Goal: Check status: Check status

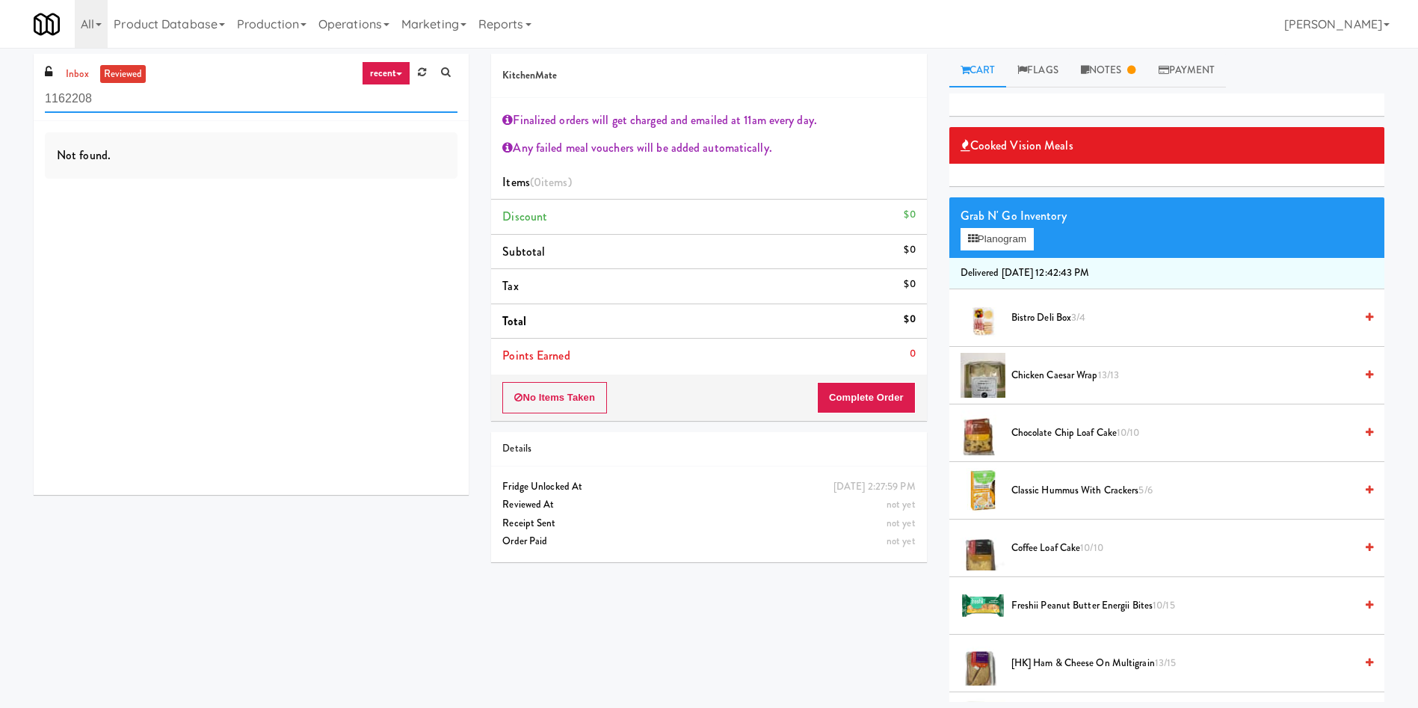
click at [75, 89] on input "1162208" at bounding box center [251, 99] width 413 height 28
click at [73, 73] on link "inbox" at bounding box center [77, 74] width 31 height 19
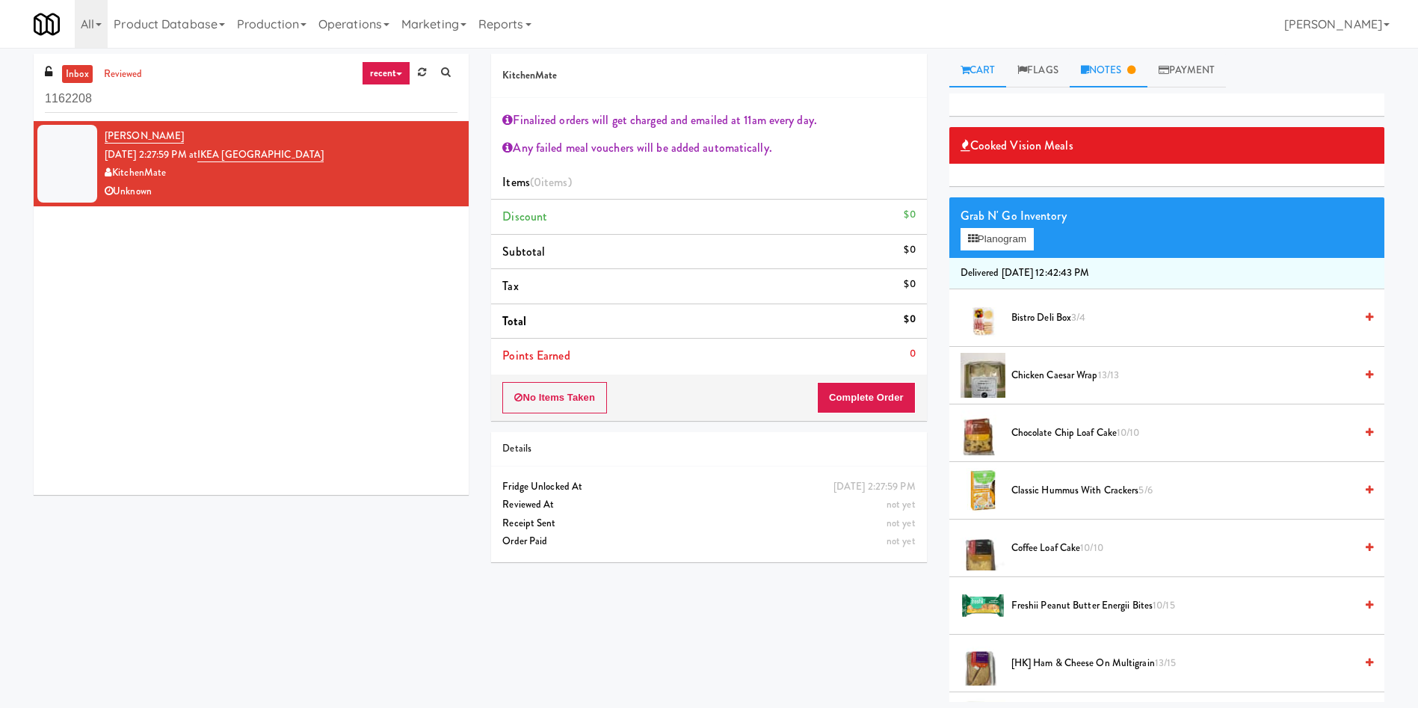
click at [1135, 61] on link "Notes" at bounding box center [1109, 71] width 78 height 34
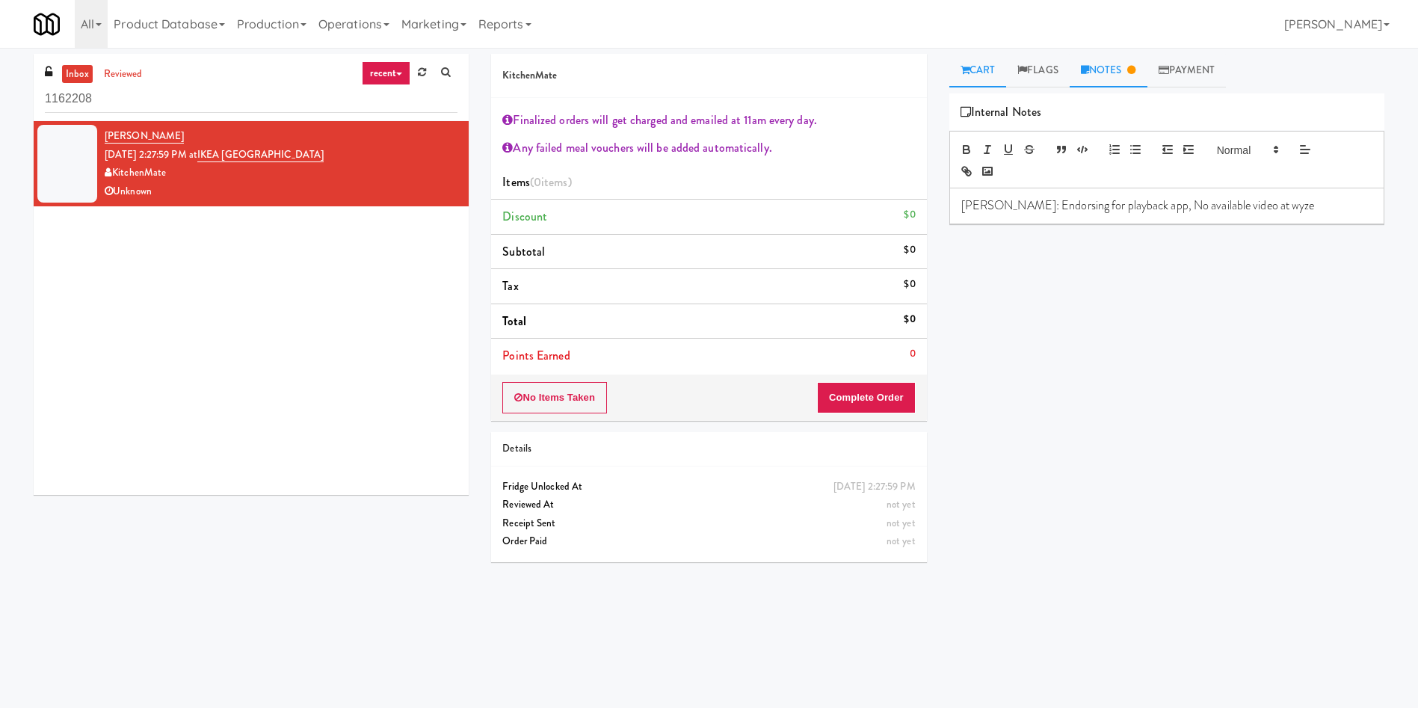
click at [987, 72] on link "Cart" at bounding box center [978, 71] width 58 height 34
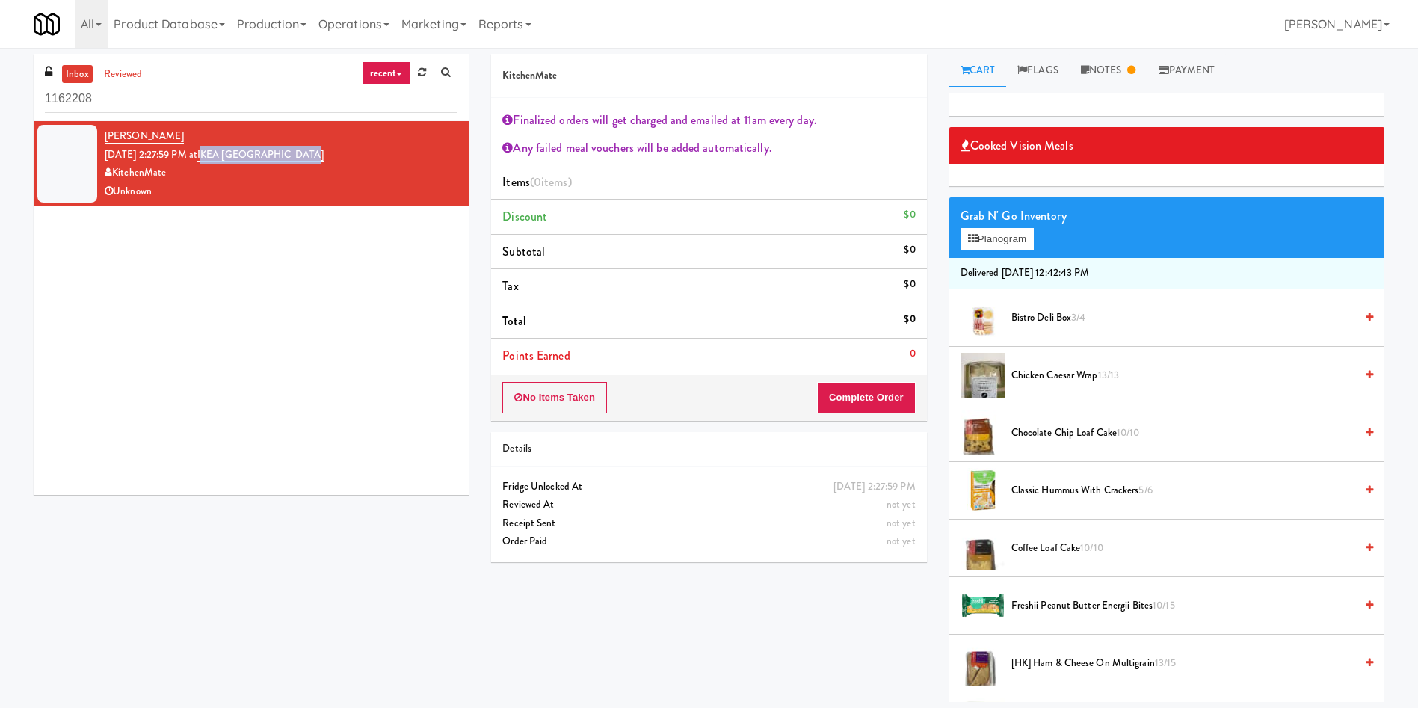
drag, startPoint x: 364, startPoint y: 156, endPoint x: 220, endPoint y: 161, distance: 144.3
click at [220, 161] on div "[PERSON_NAME] [DATE] 2:27:59 PM at [GEOGRAPHIC_DATA] KitchenMate Unknown" at bounding box center [281, 163] width 353 height 73
copy link "KEA [GEOGRAPHIC_DATA]"
drag, startPoint x: 159, startPoint y: 92, endPoint x: 0, endPoint y: 78, distance: 159.8
click at [0, 78] on div "inbox reviewed recent all unclear take inventory issue suspicious failed recent…" at bounding box center [709, 378] width 1418 height 648
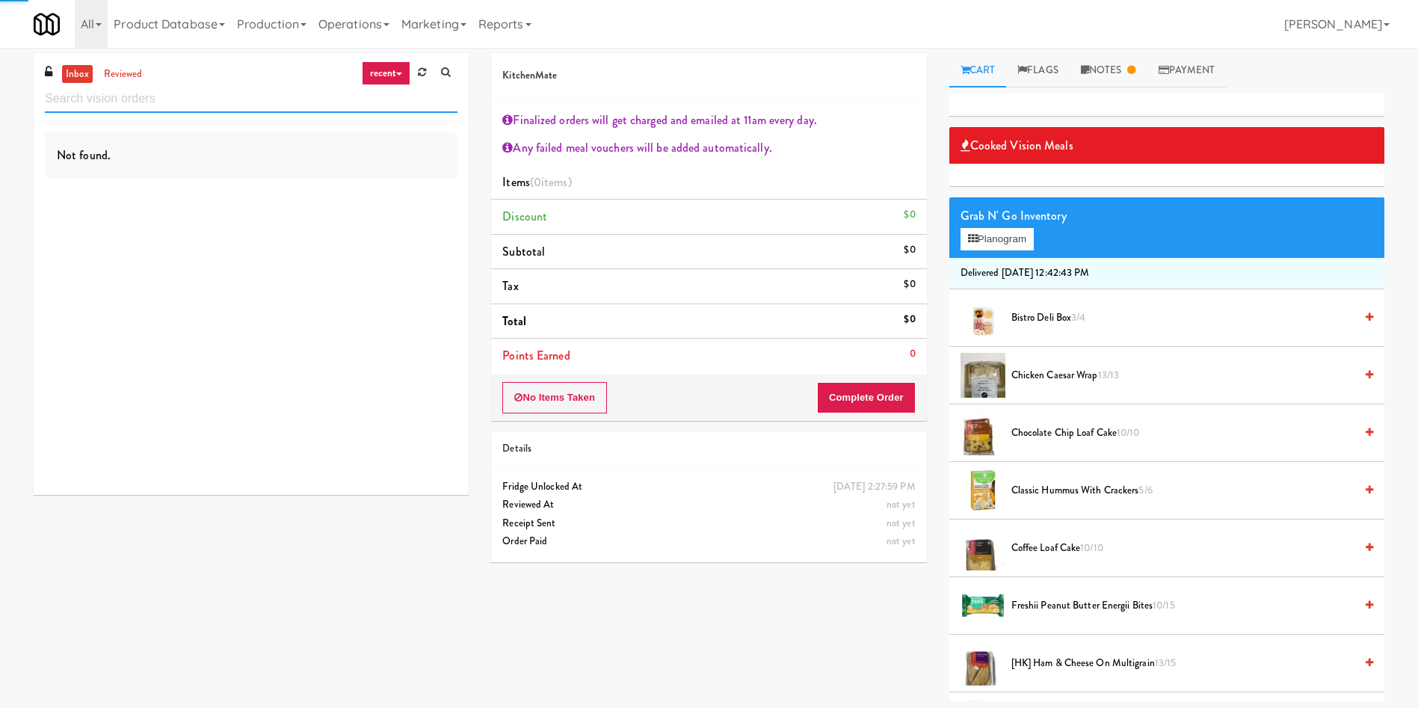
paste input "KEA [GEOGRAPHIC_DATA]"
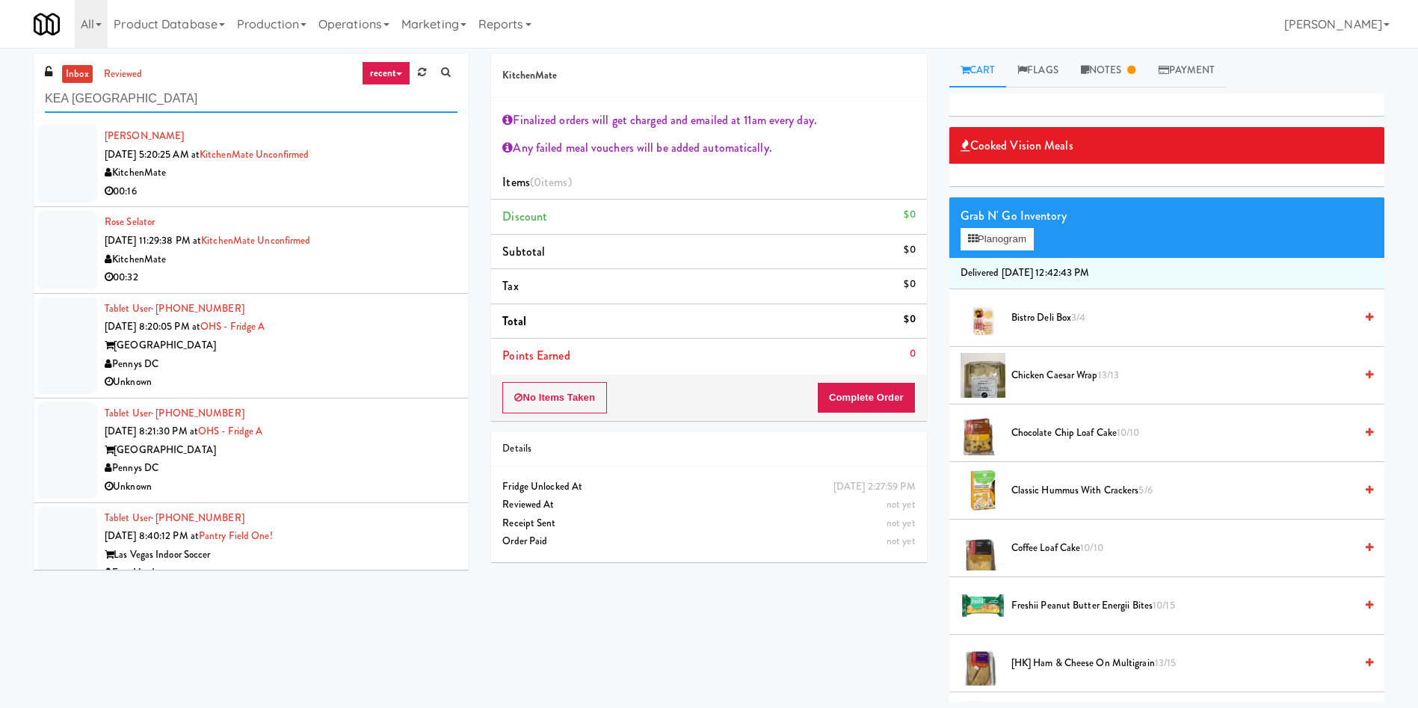
type input "KEA [GEOGRAPHIC_DATA]"
click at [127, 64] on div "inbox reviewed recent all unclear take inventory issue suspicious failed recent…" at bounding box center [251, 87] width 435 height 67
click at [118, 79] on link "reviewed" at bounding box center [123, 74] width 46 height 19
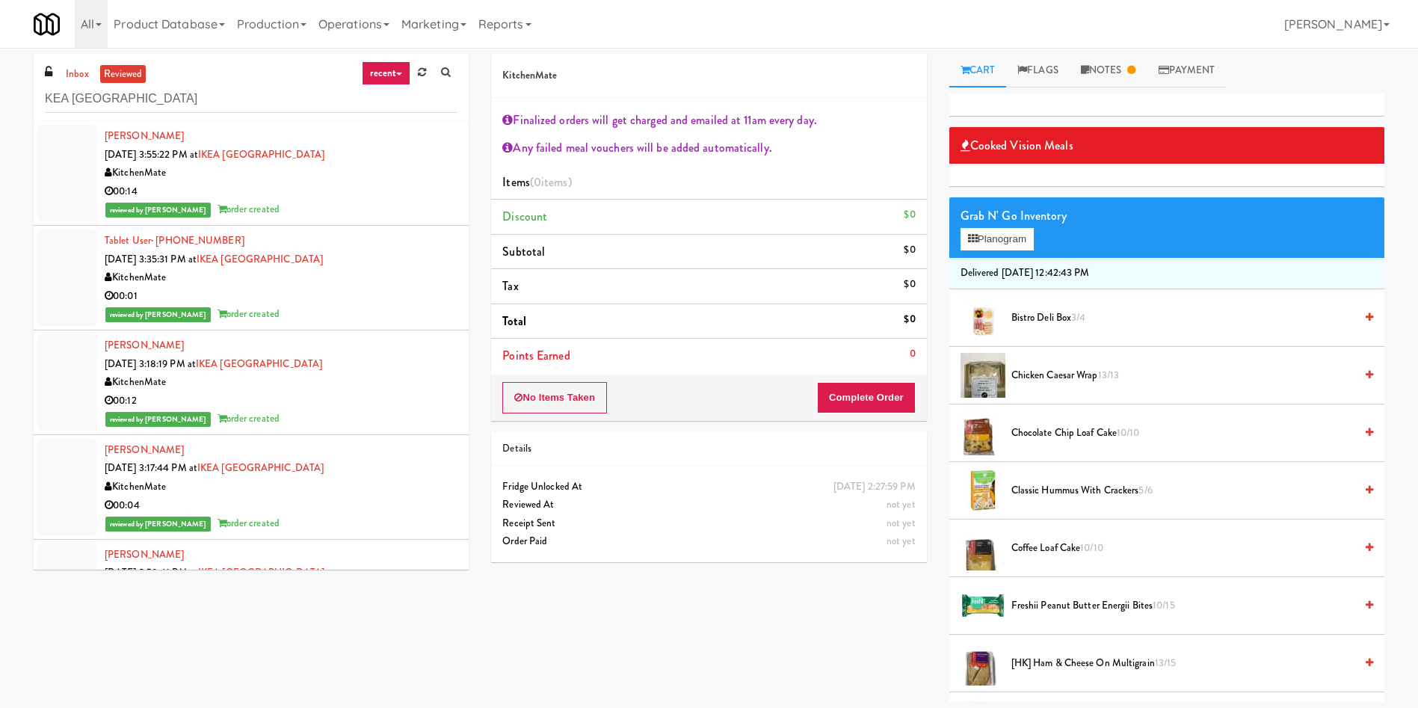
click at [77, 265] on div at bounding box center [67, 277] width 60 height 96
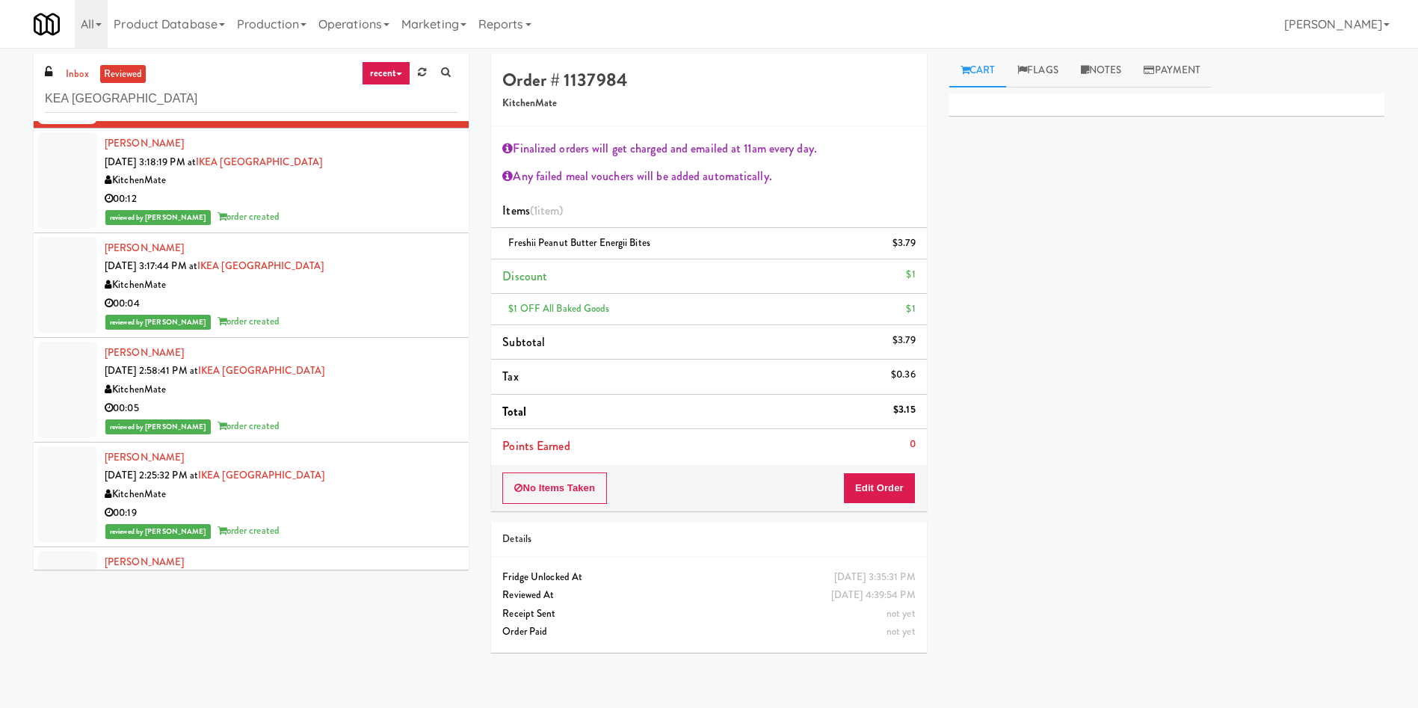
scroll to position [336, 0]
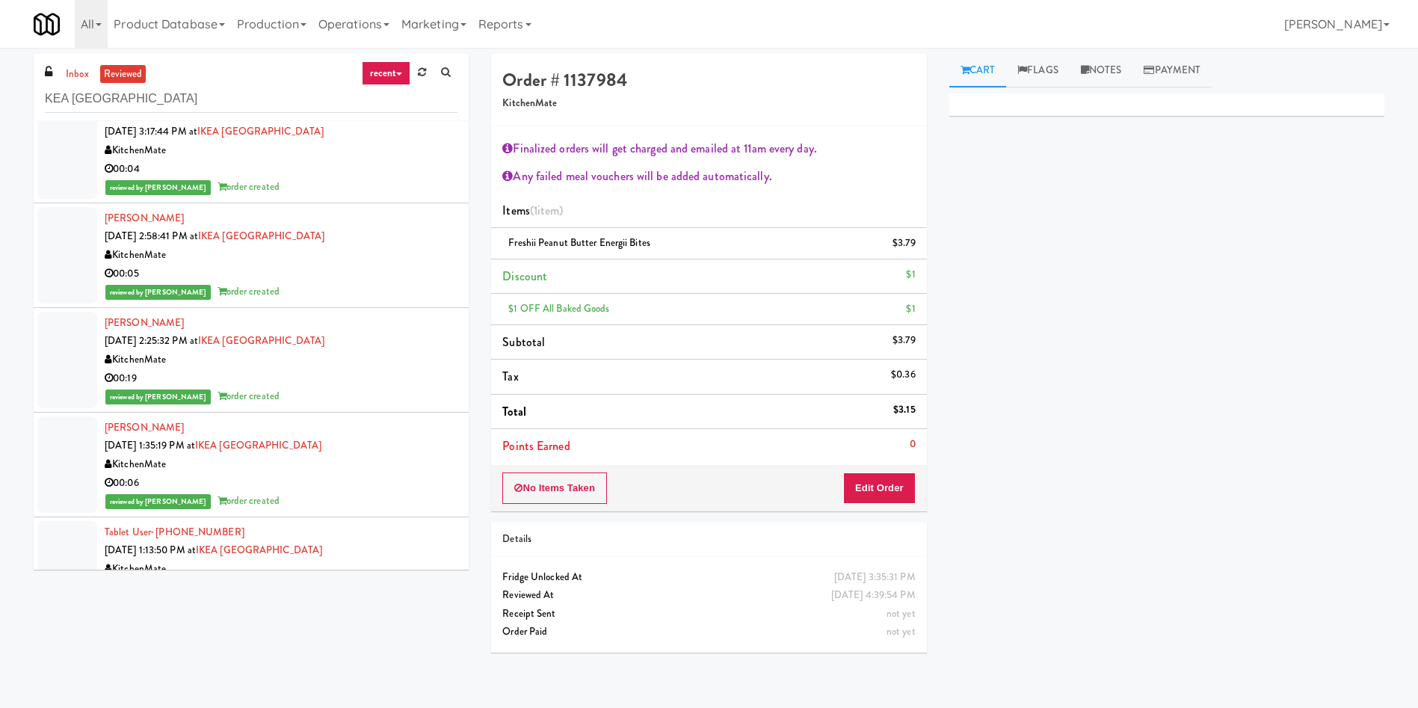
click at [94, 271] on div at bounding box center [67, 255] width 60 height 96
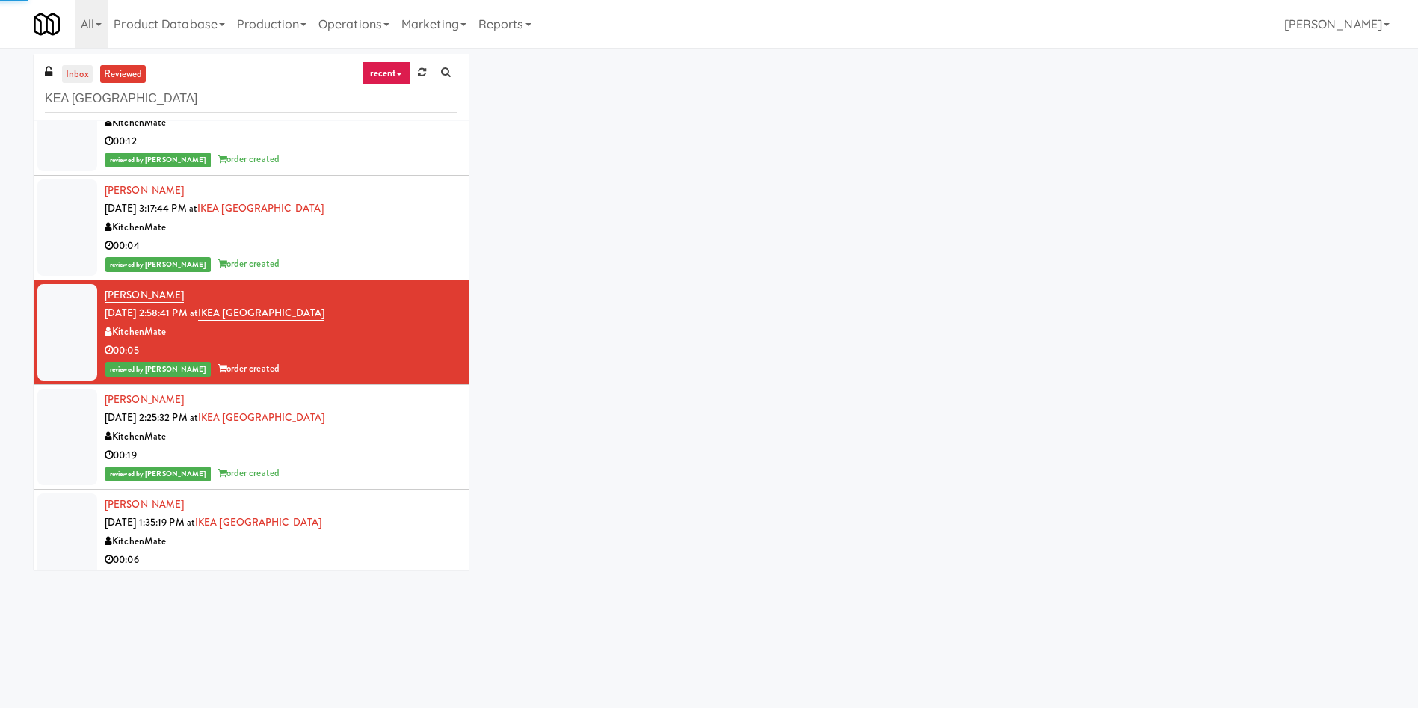
scroll to position [224, 0]
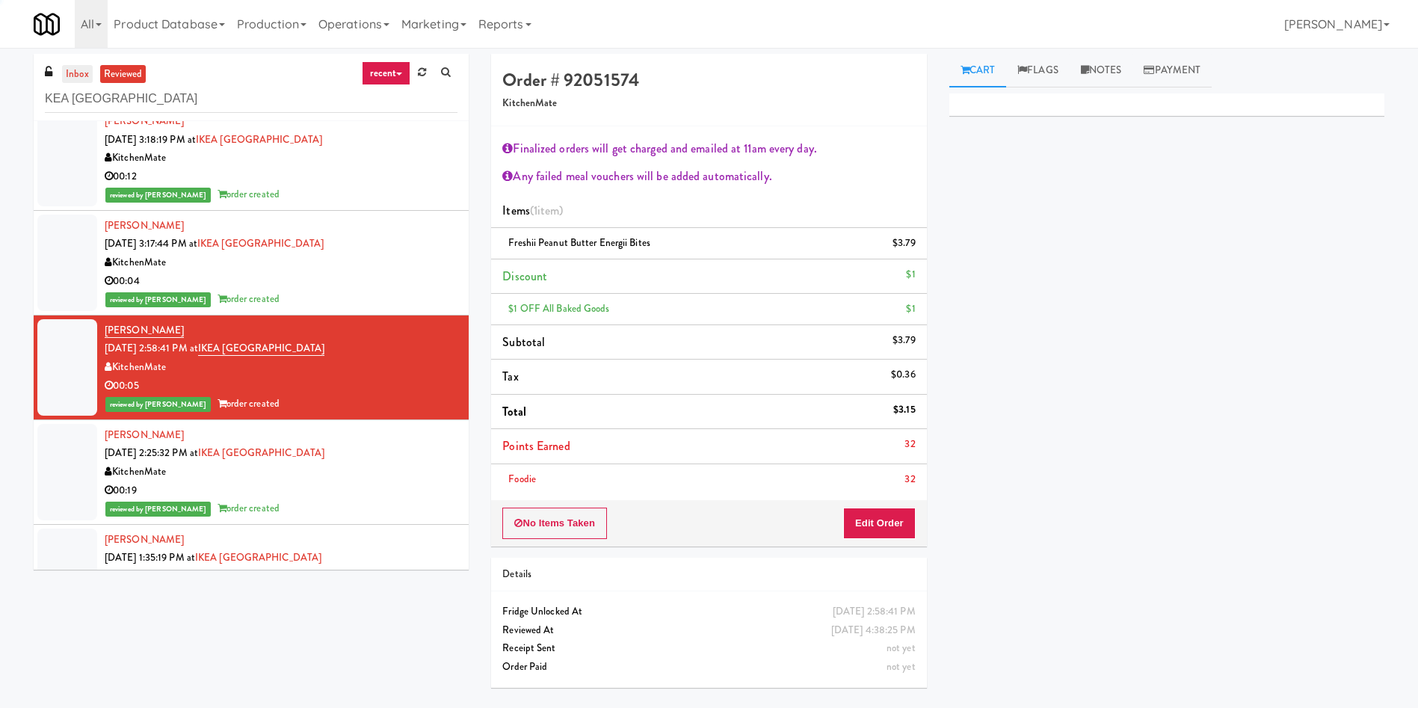
click at [62, 72] on link "inbox" at bounding box center [77, 74] width 31 height 19
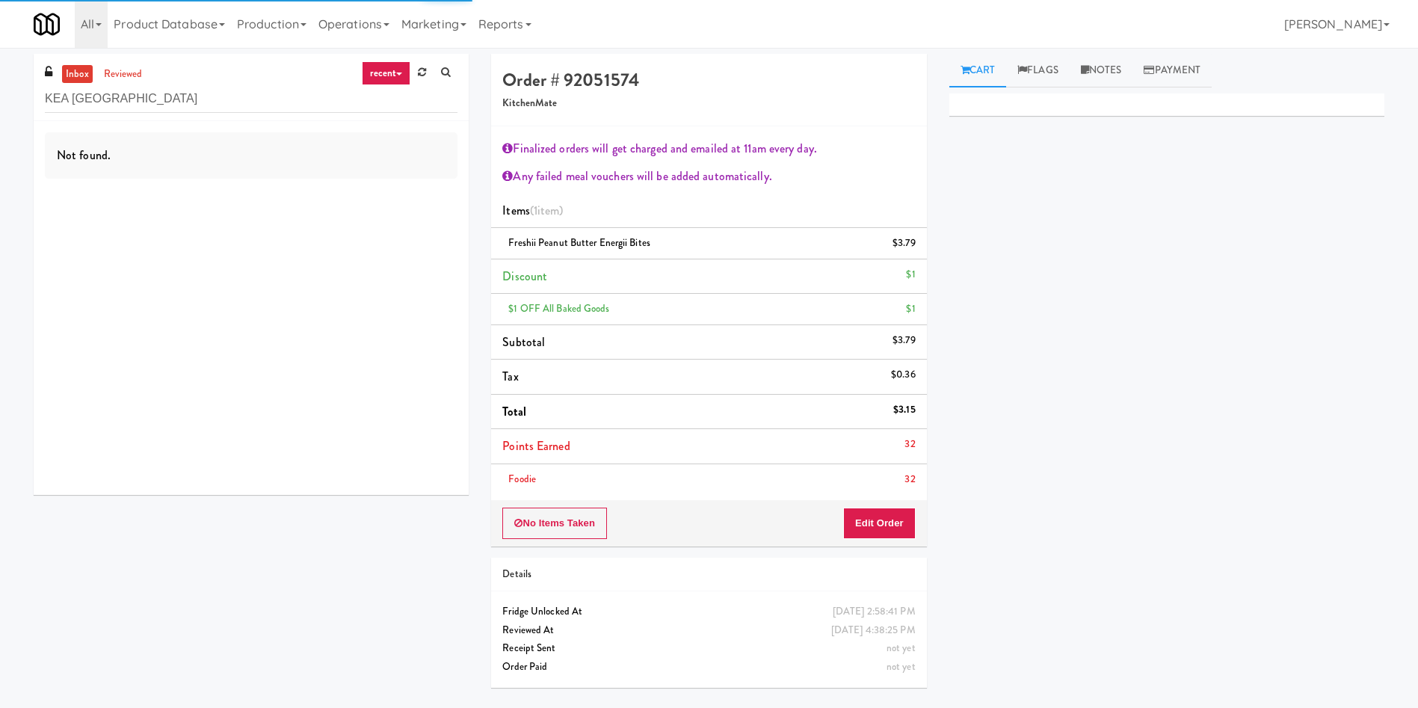
scroll to position [0, 0]
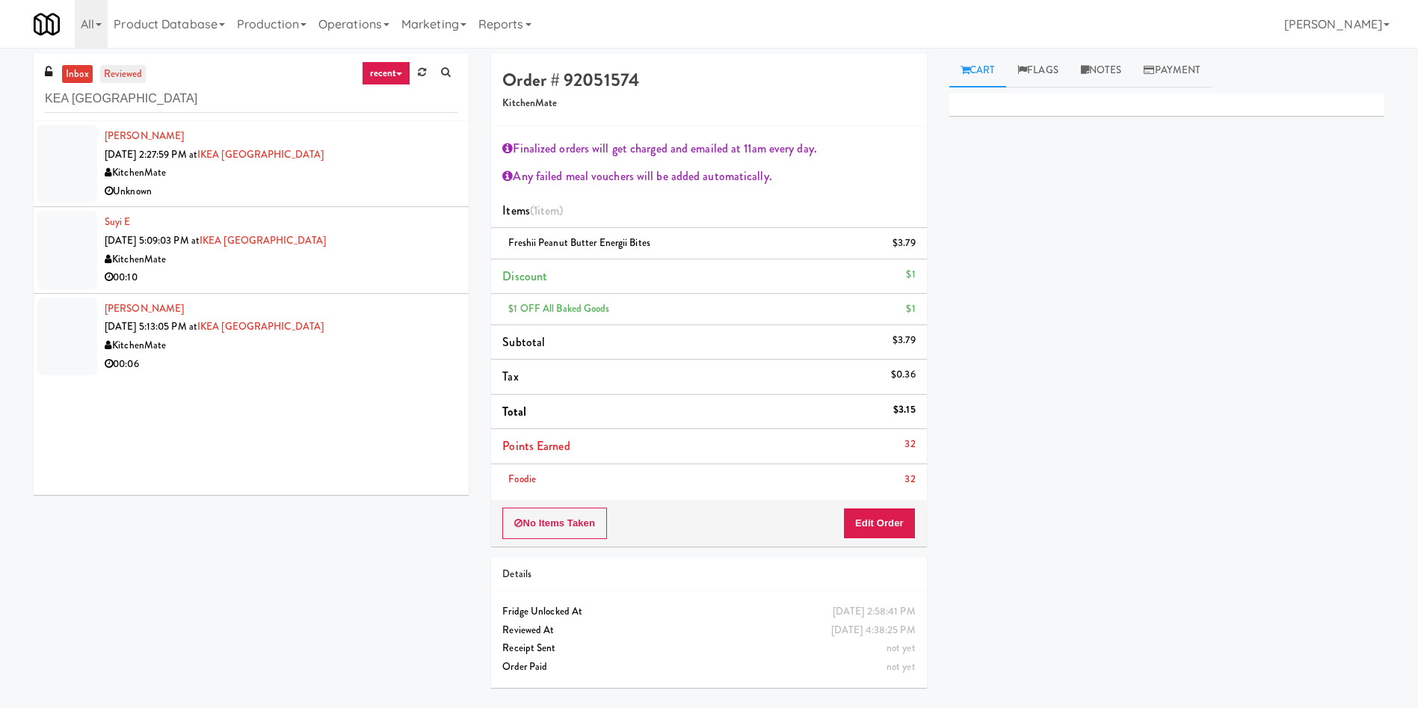
click at [111, 72] on link "reviewed" at bounding box center [123, 74] width 46 height 19
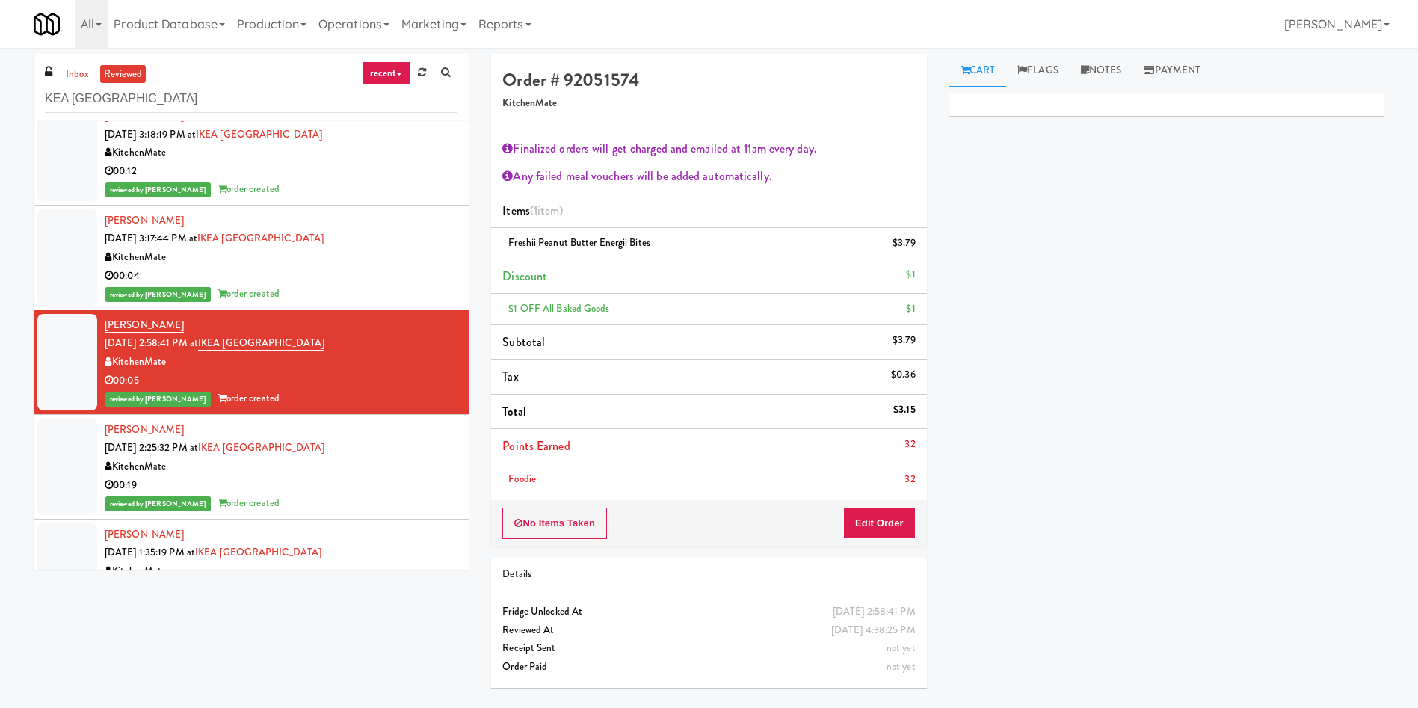
scroll to position [224, 0]
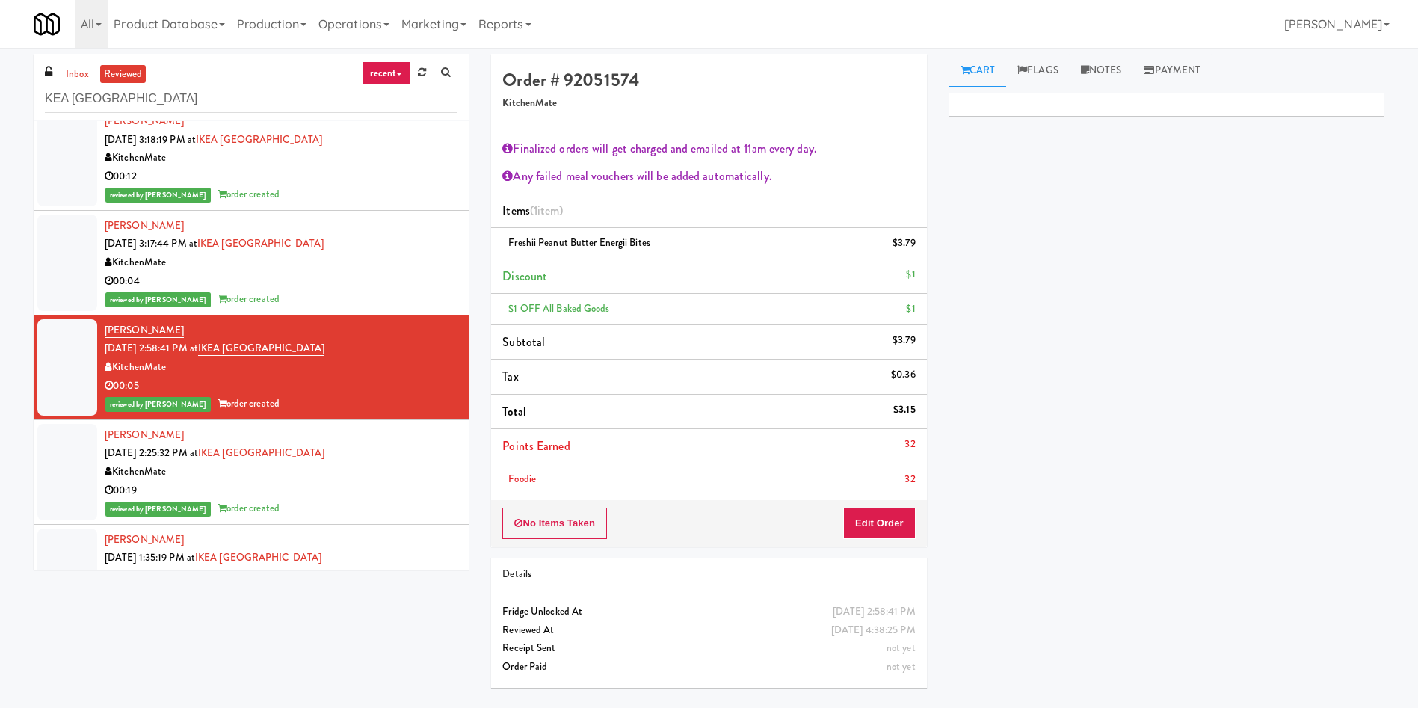
click at [54, 478] on div at bounding box center [67, 472] width 60 height 96
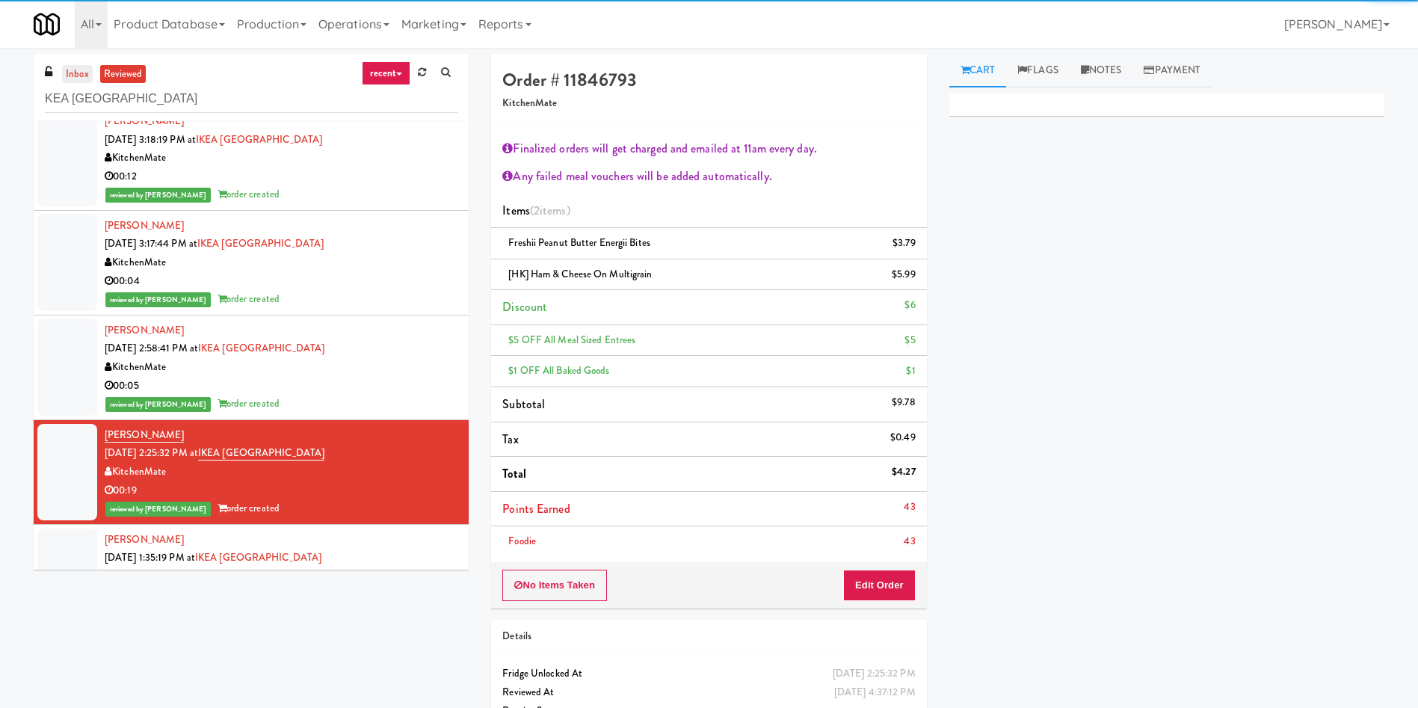
click at [76, 69] on link "inbox" at bounding box center [77, 74] width 31 height 19
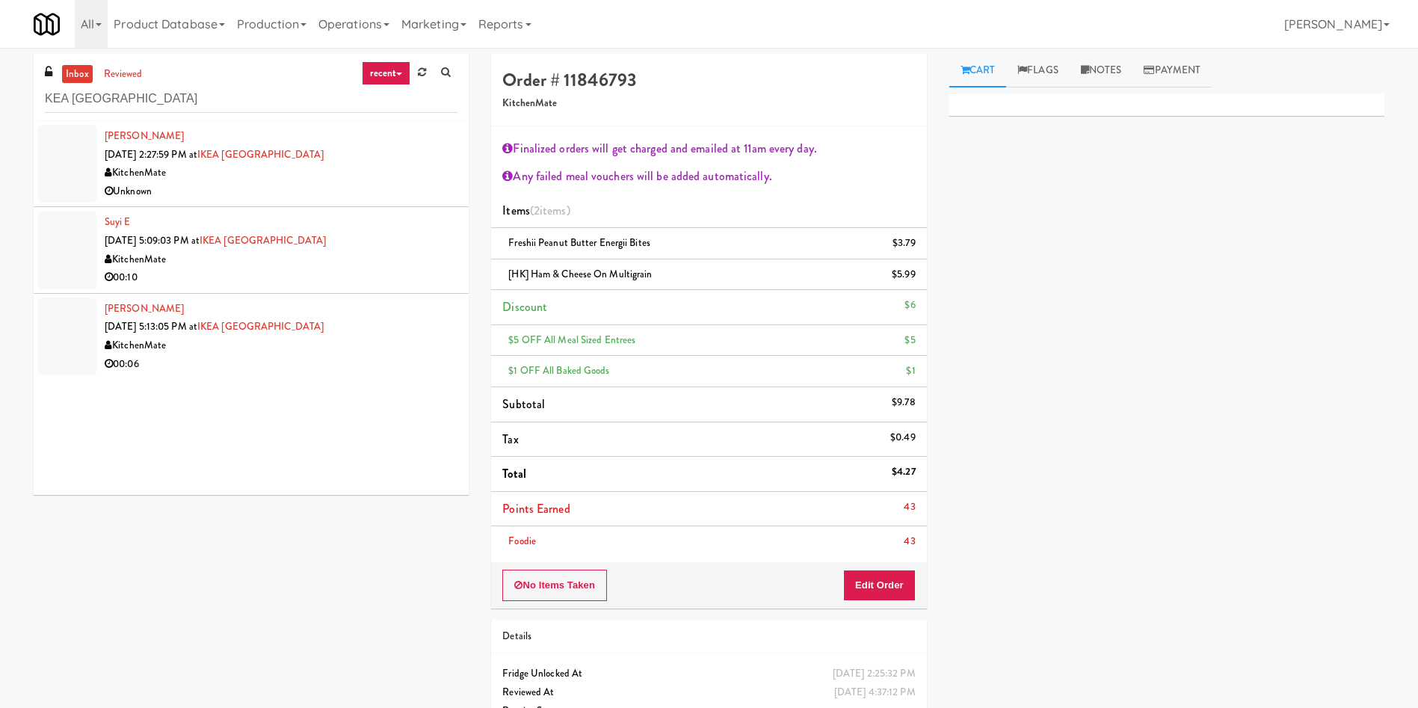
click at [61, 154] on div at bounding box center [67, 164] width 60 height 78
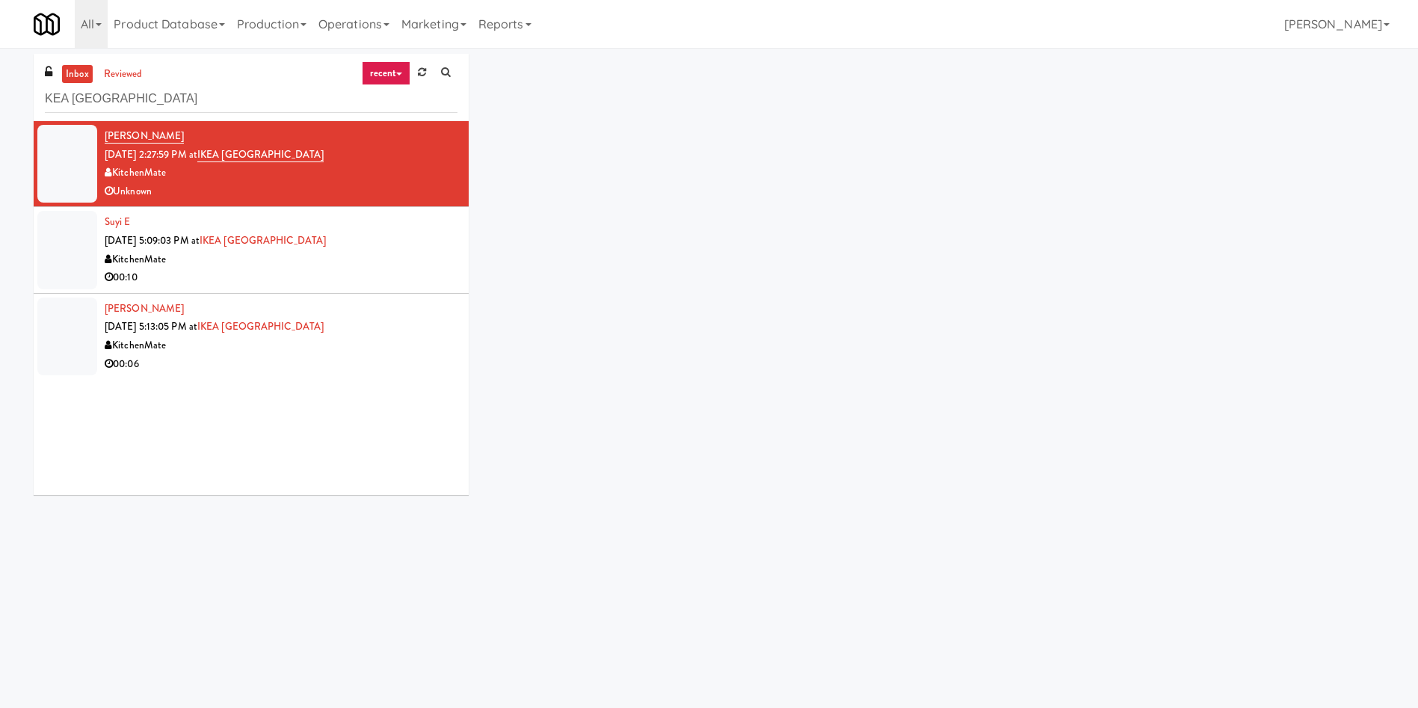
click at [61, 154] on div at bounding box center [67, 164] width 60 height 78
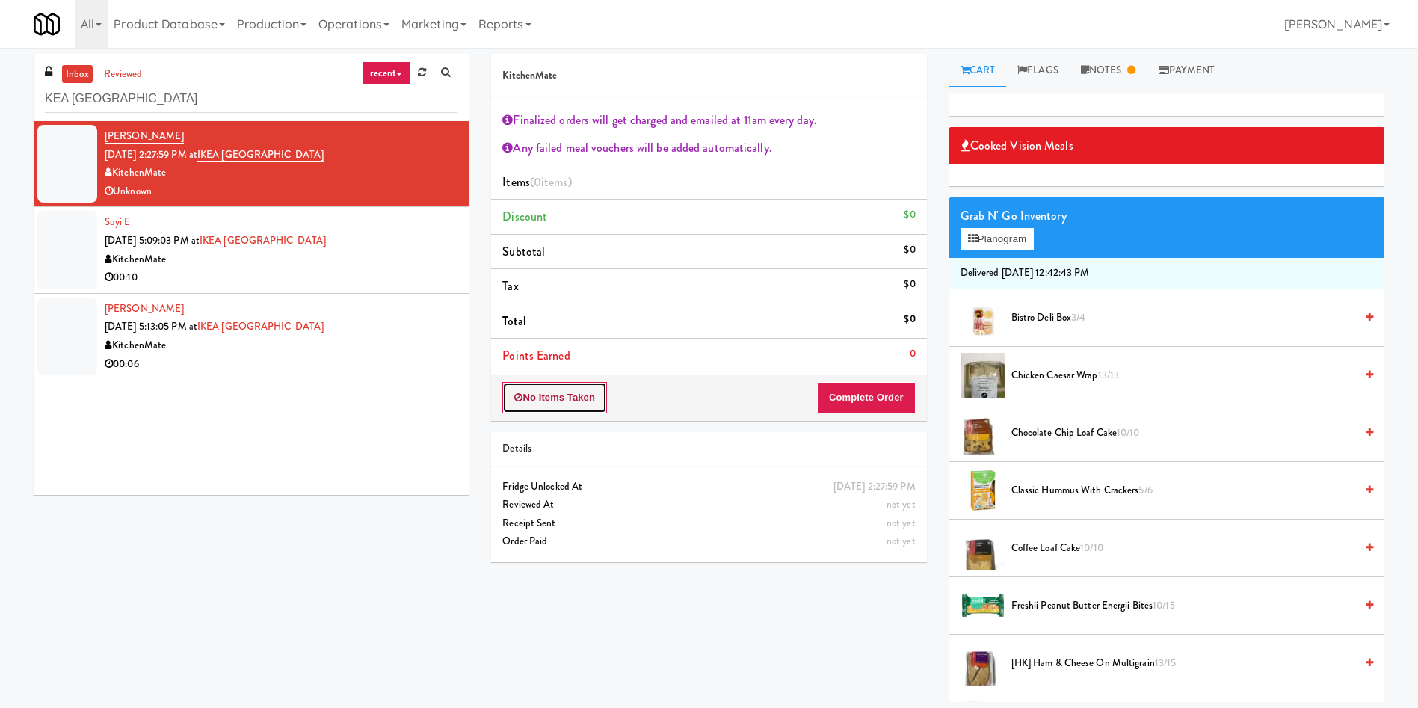
click at [553, 389] on button "No Items Taken" at bounding box center [554, 397] width 105 height 31
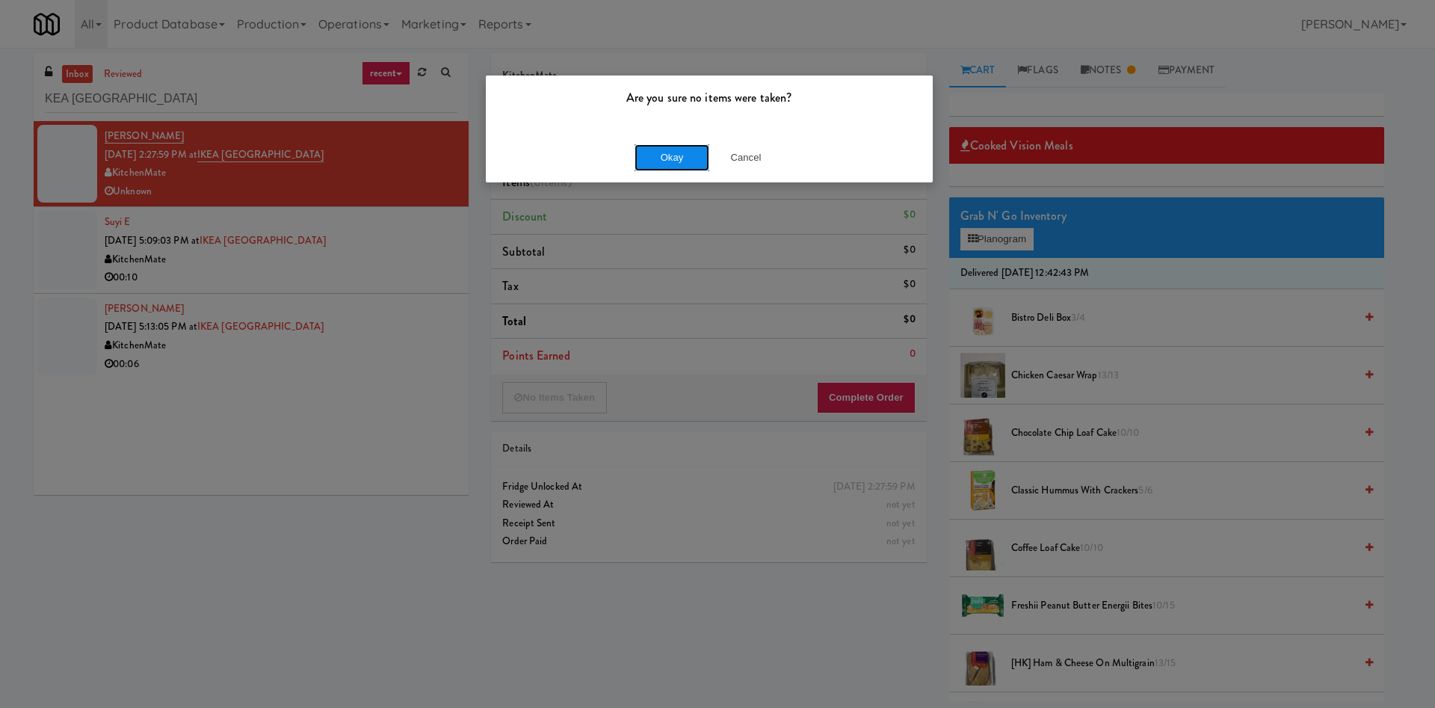
click at [679, 149] on button "Okay" at bounding box center [672, 157] width 75 height 27
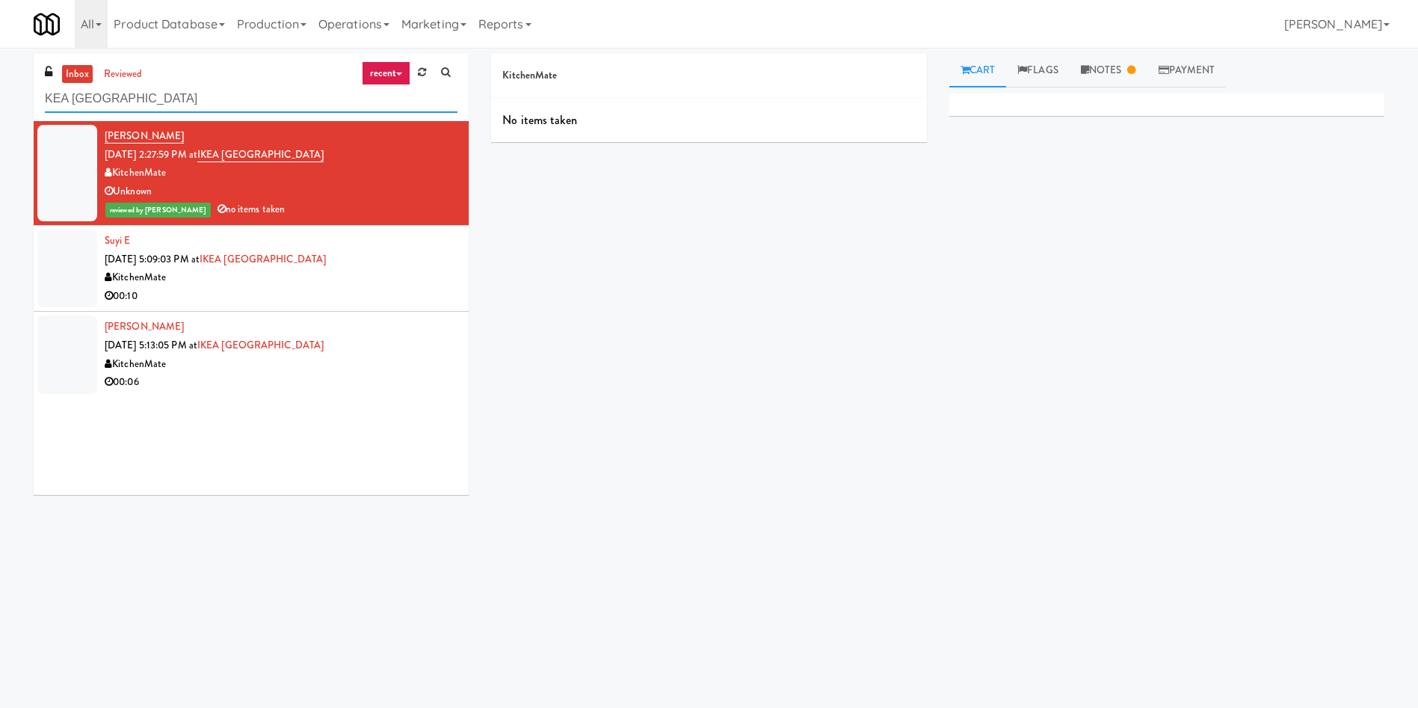
drag, startPoint x: 250, startPoint y: 110, endPoint x: 1, endPoint y: 110, distance: 249.6
click at [1, 110] on div "inbox reviewed recent all unclear take inventory issue suspicious failed recent…" at bounding box center [709, 354] width 1418 height 600
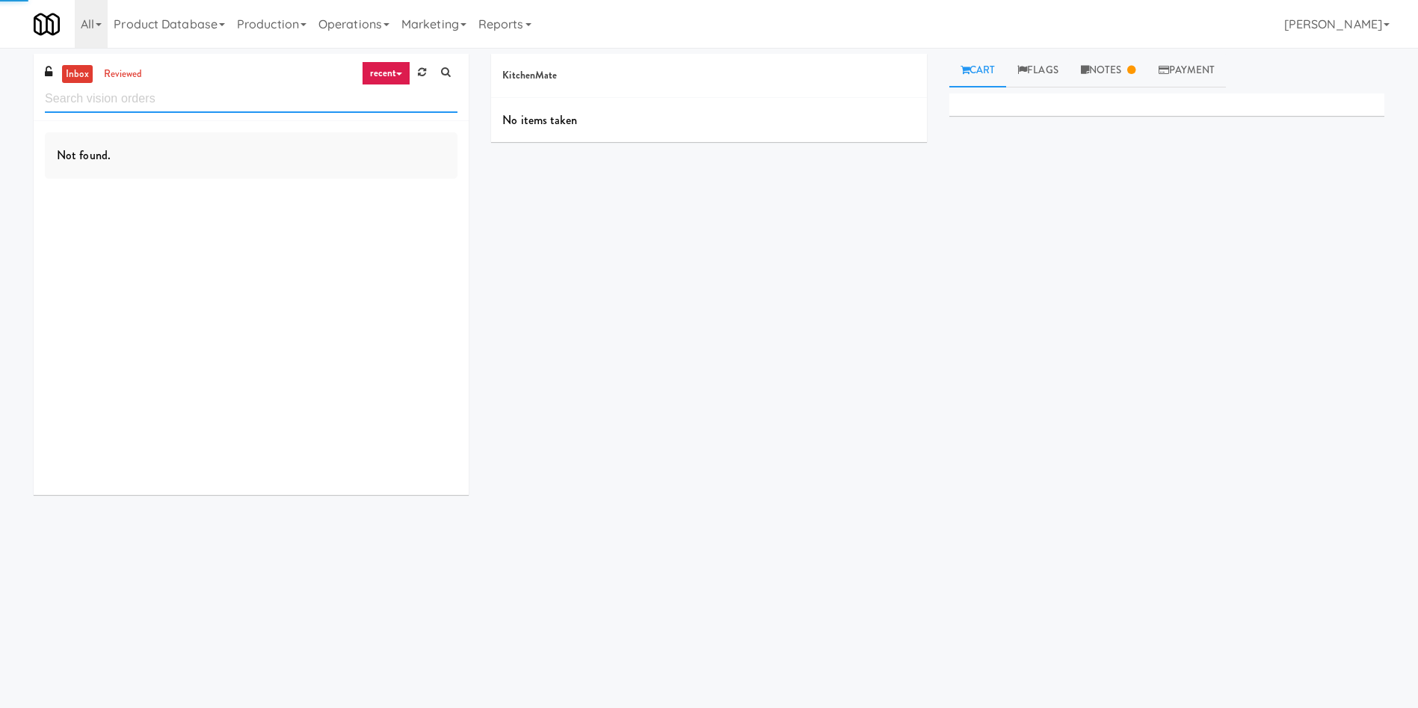
paste input "Market @ 3500 Steeles"
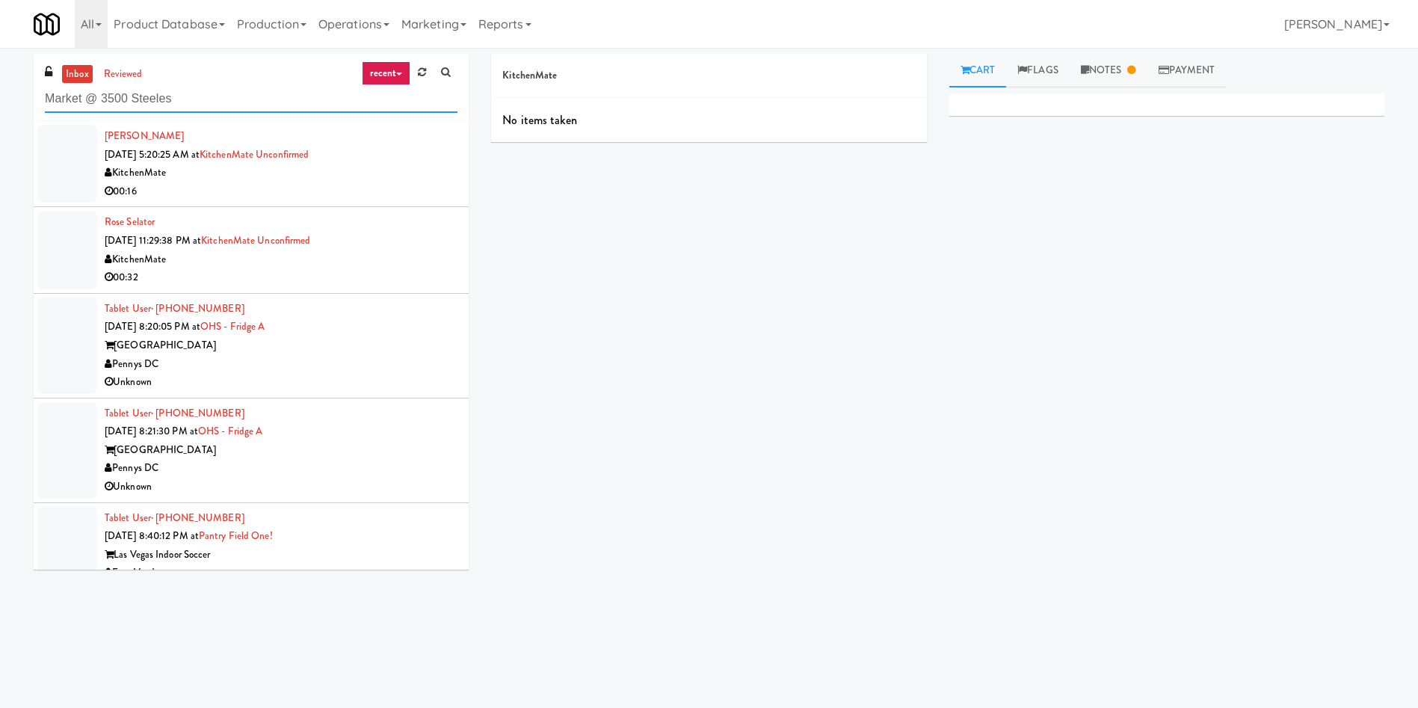
type input "Market @ 3500 Steeles"
click at [87, 74] on link "inbox" at bounding box center [77, 74] width 31 height 19
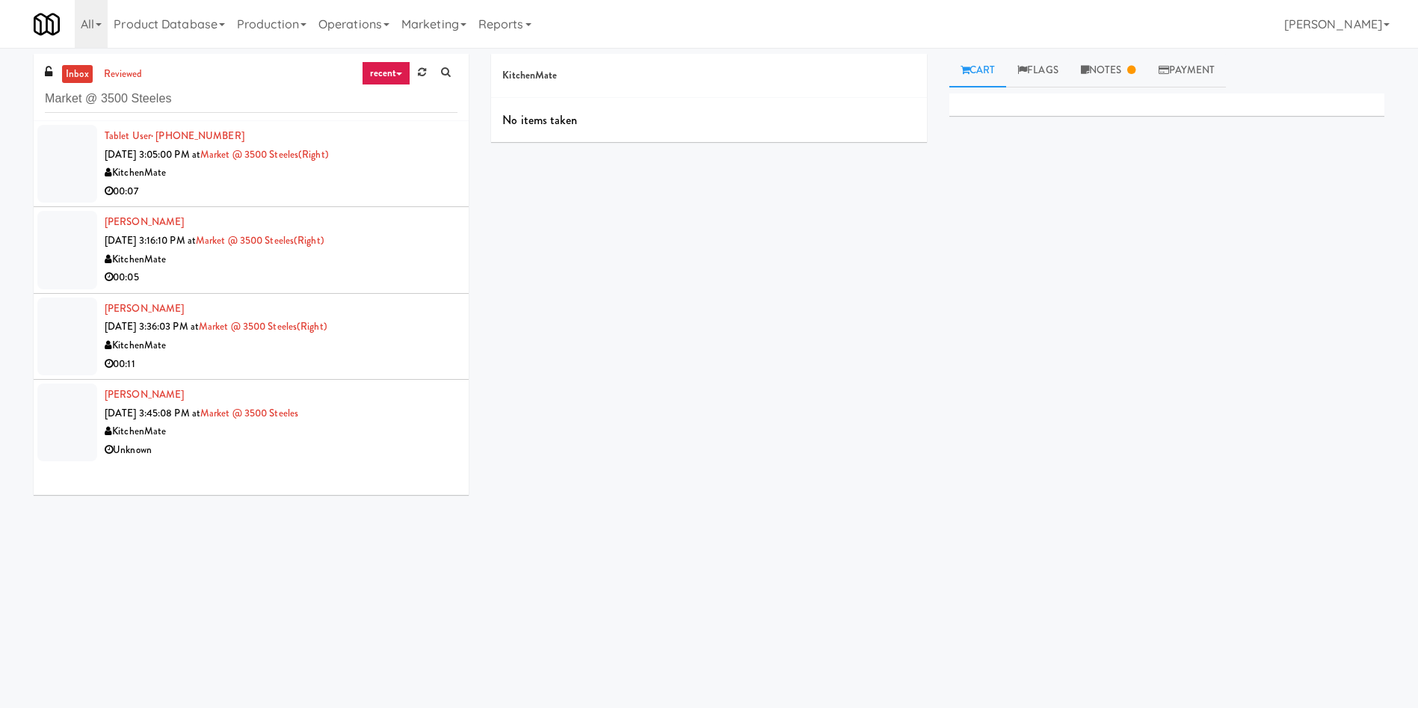
click at [71, 151] on div at bounding box center [67, 164] width 60 height 78
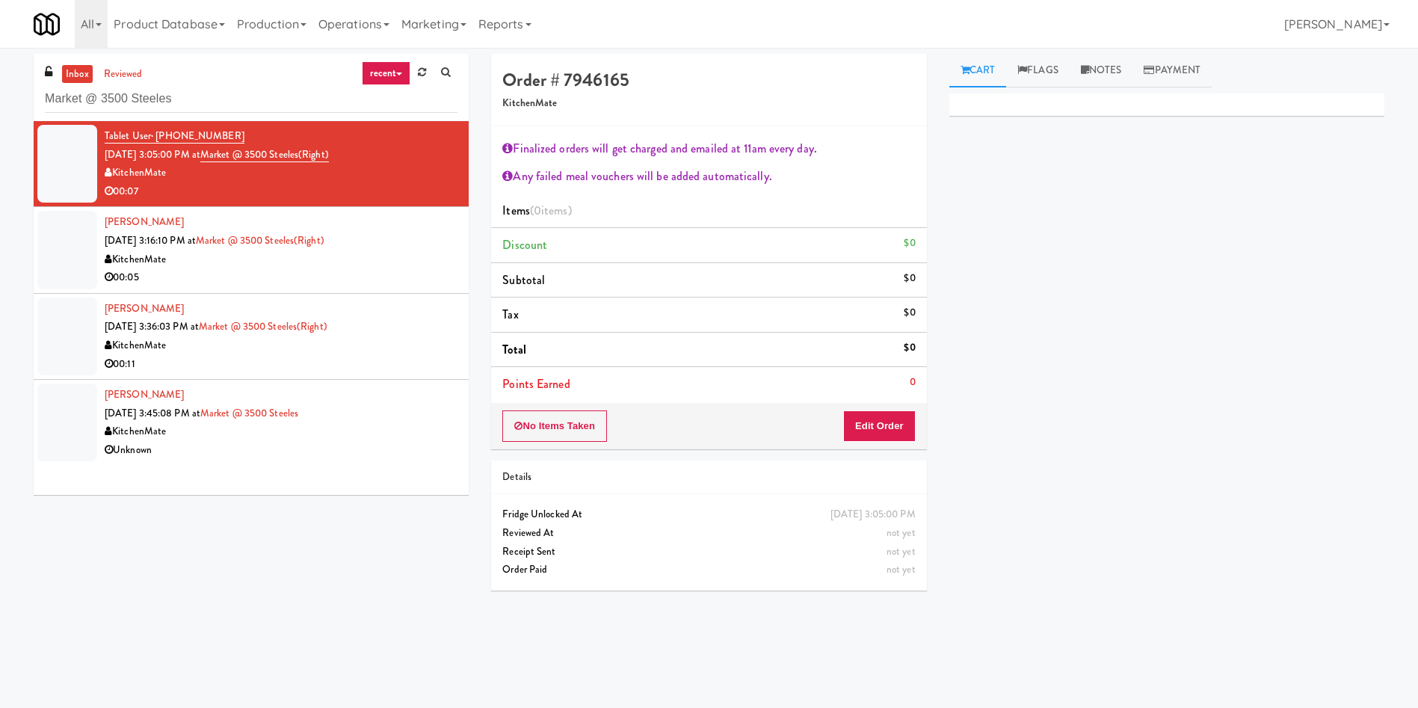
click at [53, 216] on div at bounding box center [67, 250] width 60 height 78
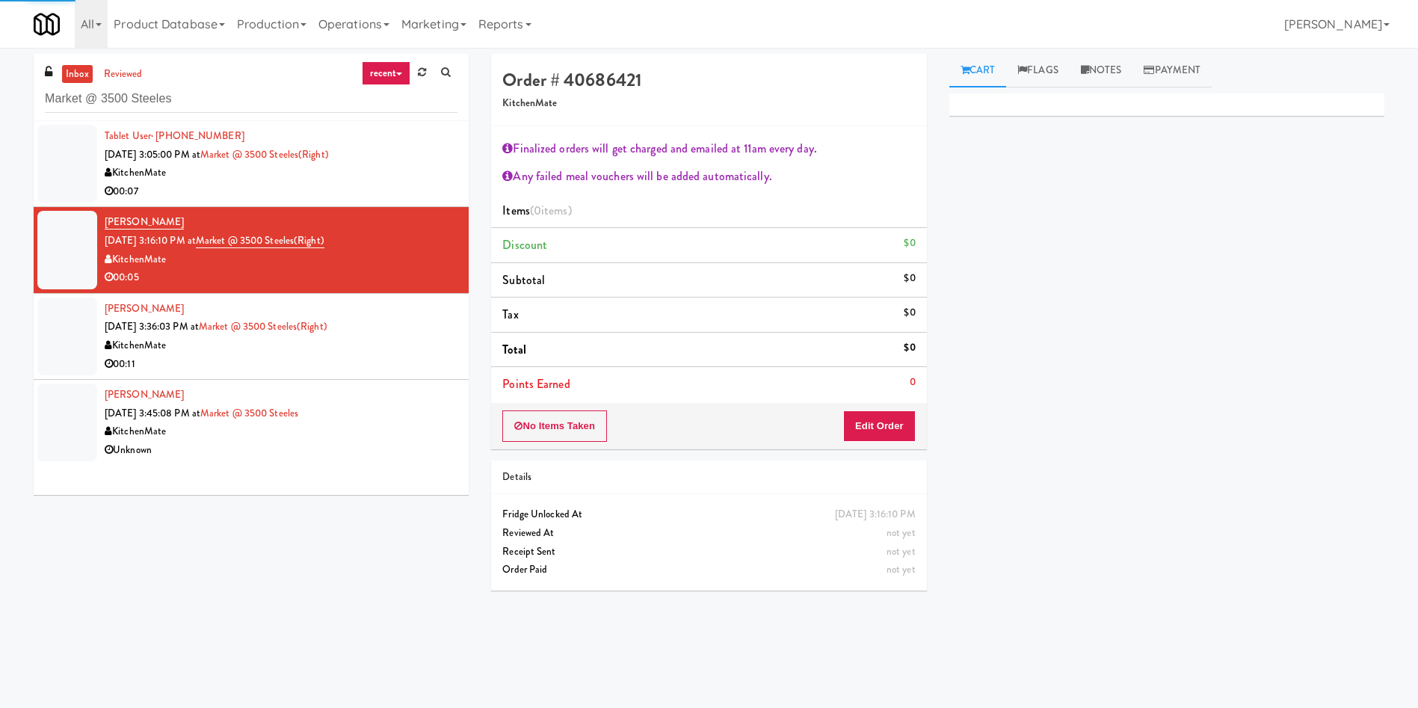
click at [66, 365] on div at bounding box center [67, 336] width 60 height 78
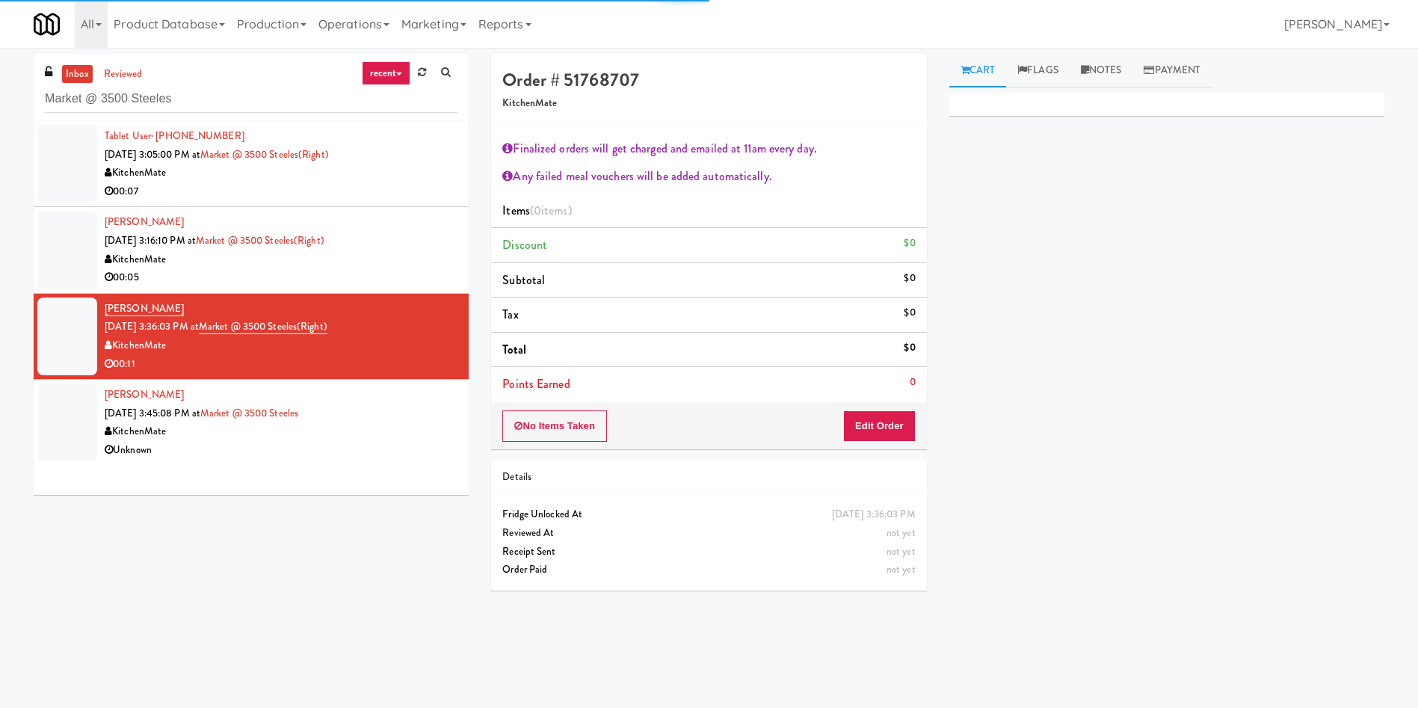
click at [65, 428] on div at bounding box center [67, 422] width 60 height 78
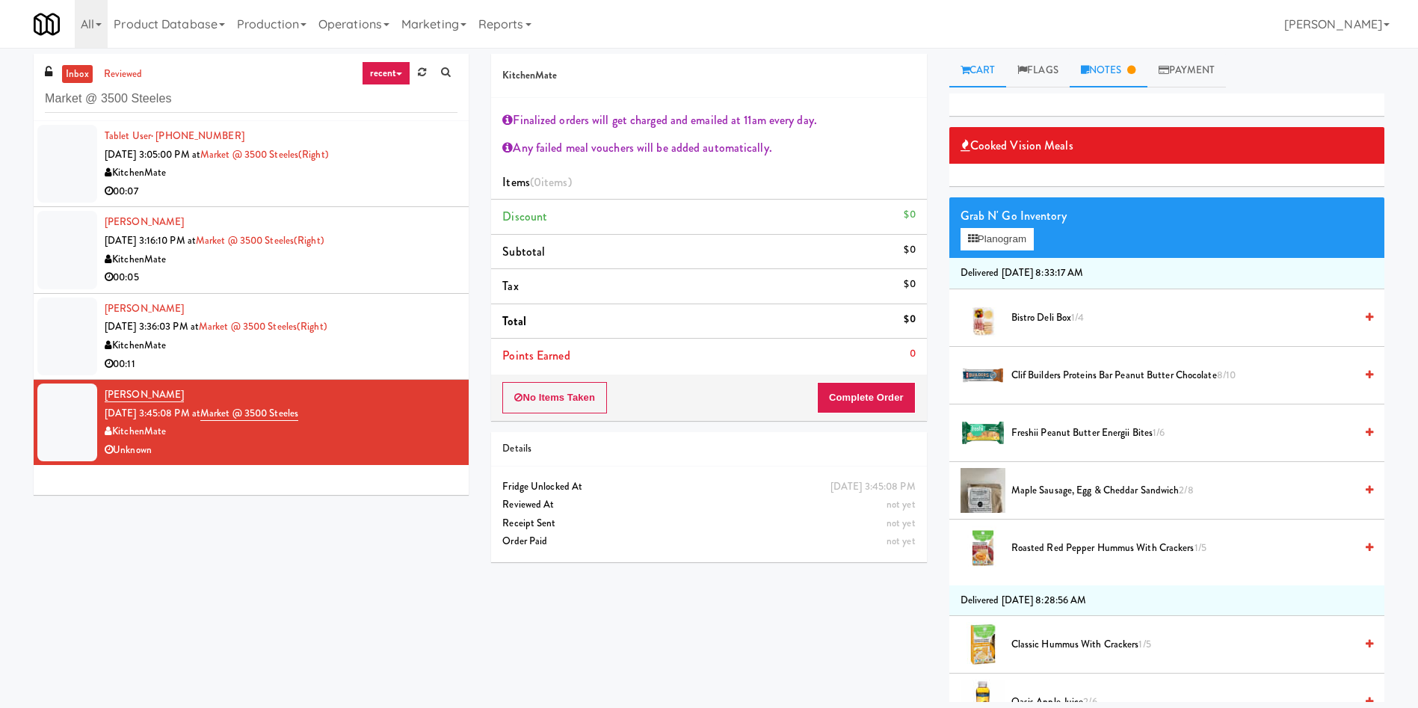
click at [1115, 68] on link "Notes" at bounding box center [1109, 71] width 78 height 34
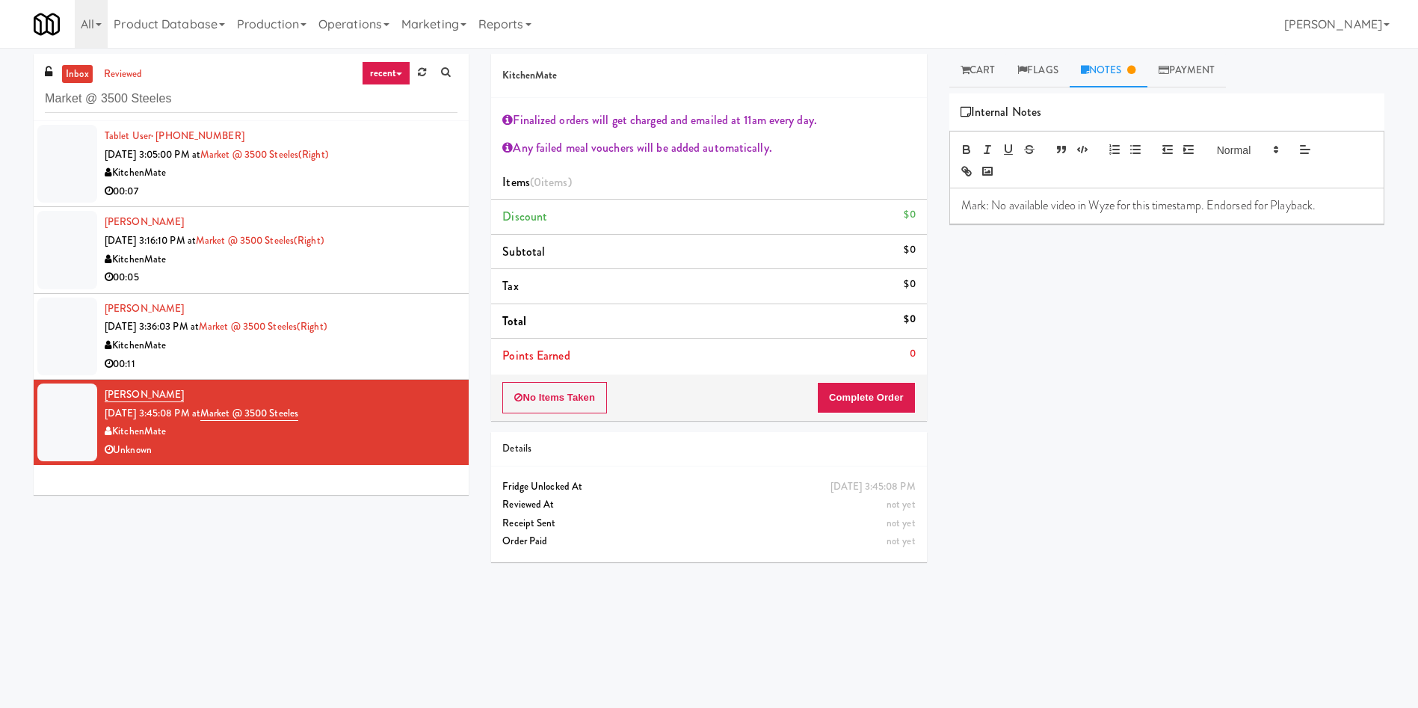
drag, startPoint x: 981, startPoint y: 77, endPoint x: 519, endPoint y: 241, distance: 489.3
click at [979, 77] on link "Cart" at bounding box center [978, 71] width 58 height 34
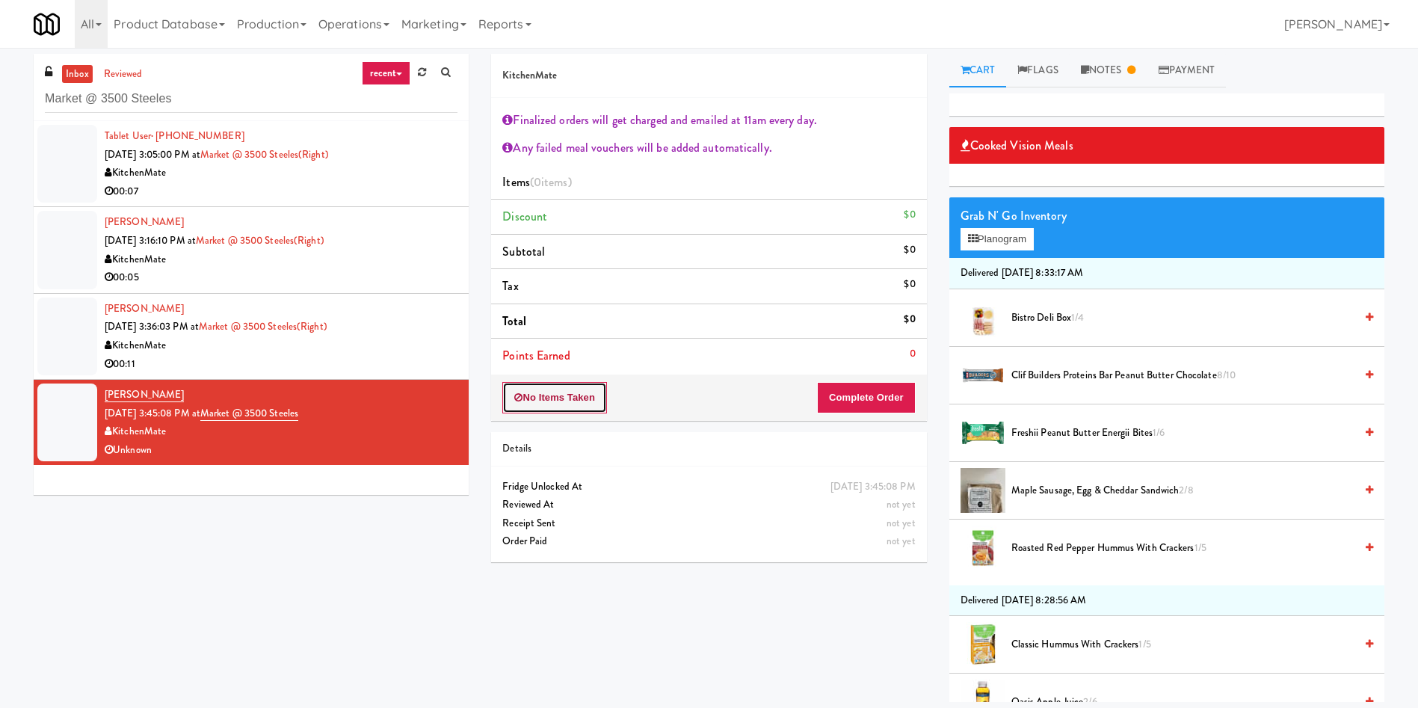
click at [595, 392] on button "No Items Taken" at bounding box center [554, 397] width 105 height 31
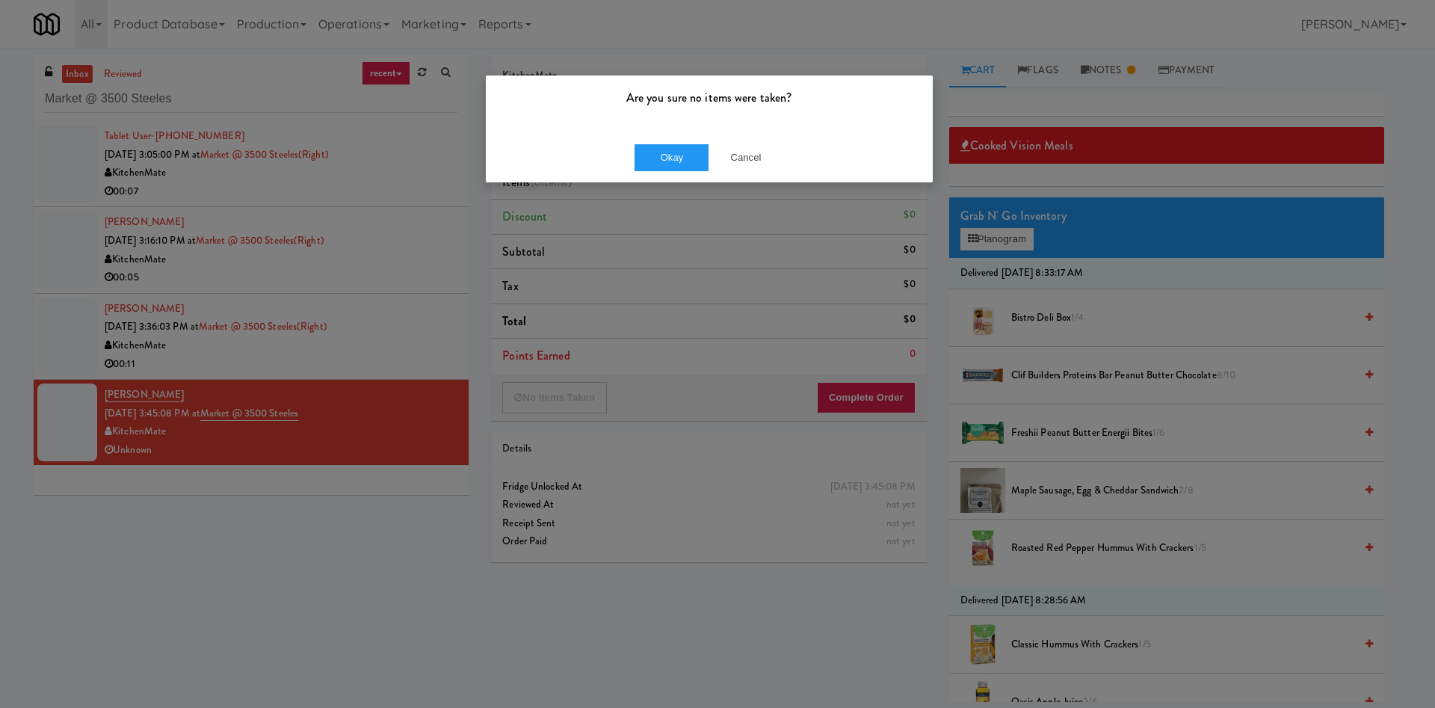
click at [747, 176] on div "Okay Cancel" at bounding box center [709, 157] width 447 height 50
click at [122, 73] on div "Are you sure no items were taken? Okay Cancel" at bounding box center [717, 354] width 1435 height 708
drag, startPoint x: 737, startPoint y: 165, endPoint x: 193, endPoint y: 36, distance: 559.3
click at [733, 164] on button "Cancel" at bounding box center [746, 157] width 75 height 27
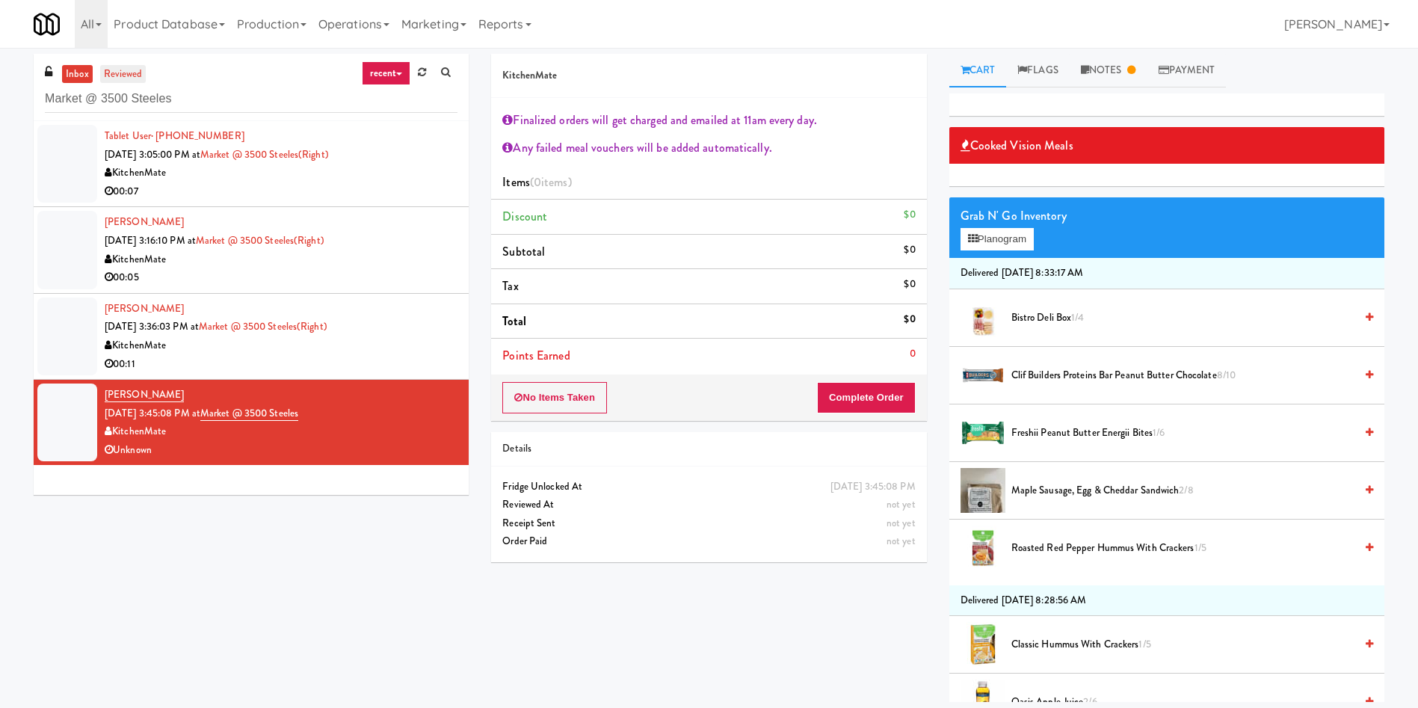
click at [138, 78] on link "reviewed" at bounding box center [123, 74] width 46 height 19
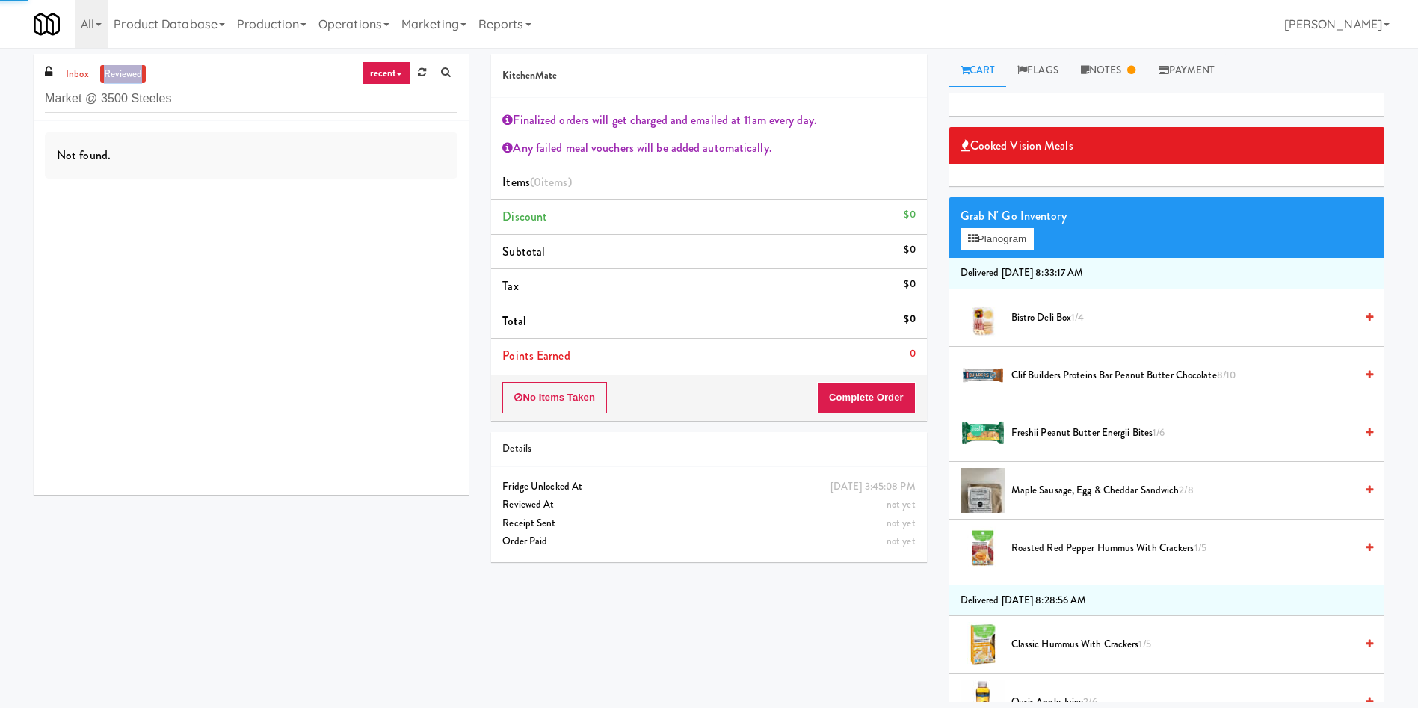
click at [138, 78] on link "reviewed" at bounding box center [123, 74] width 46 height 19
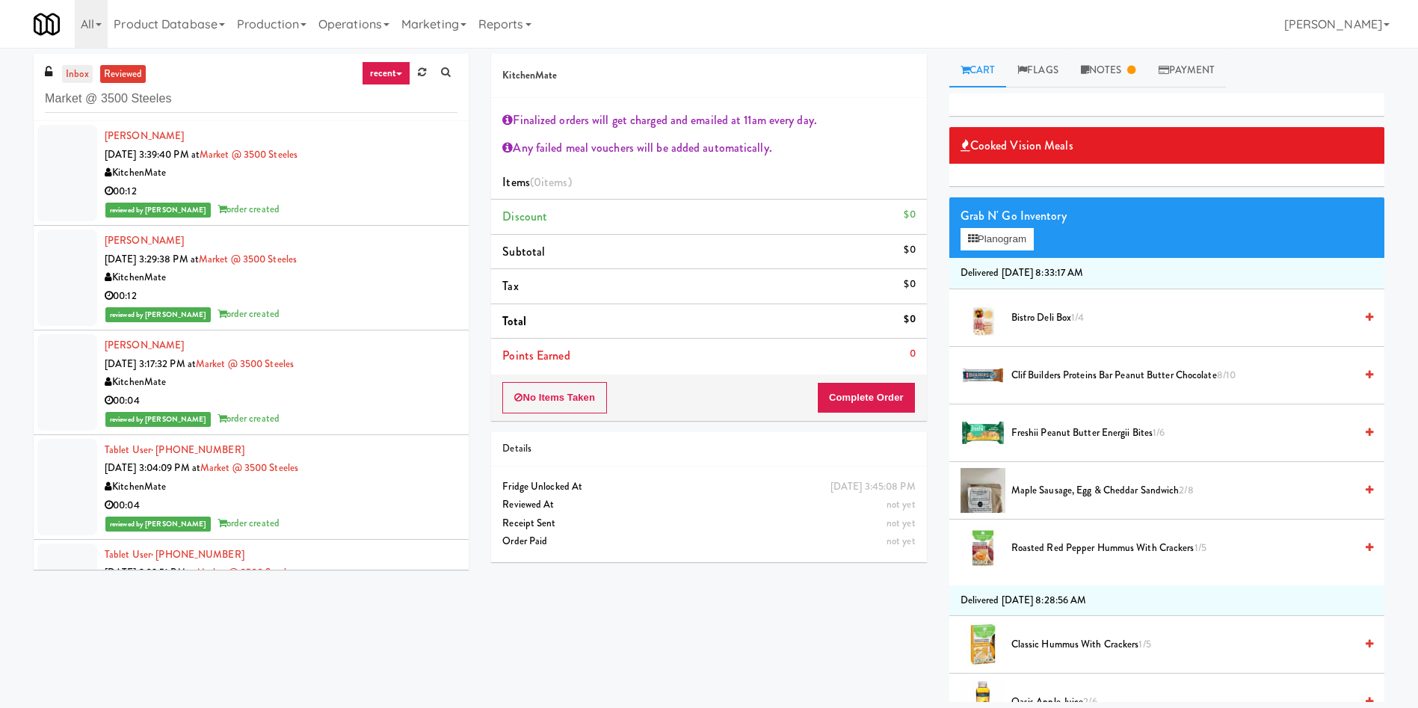
click at [85, 75] on link "inbox" at bounding box center [77, 74] width 31 height 19
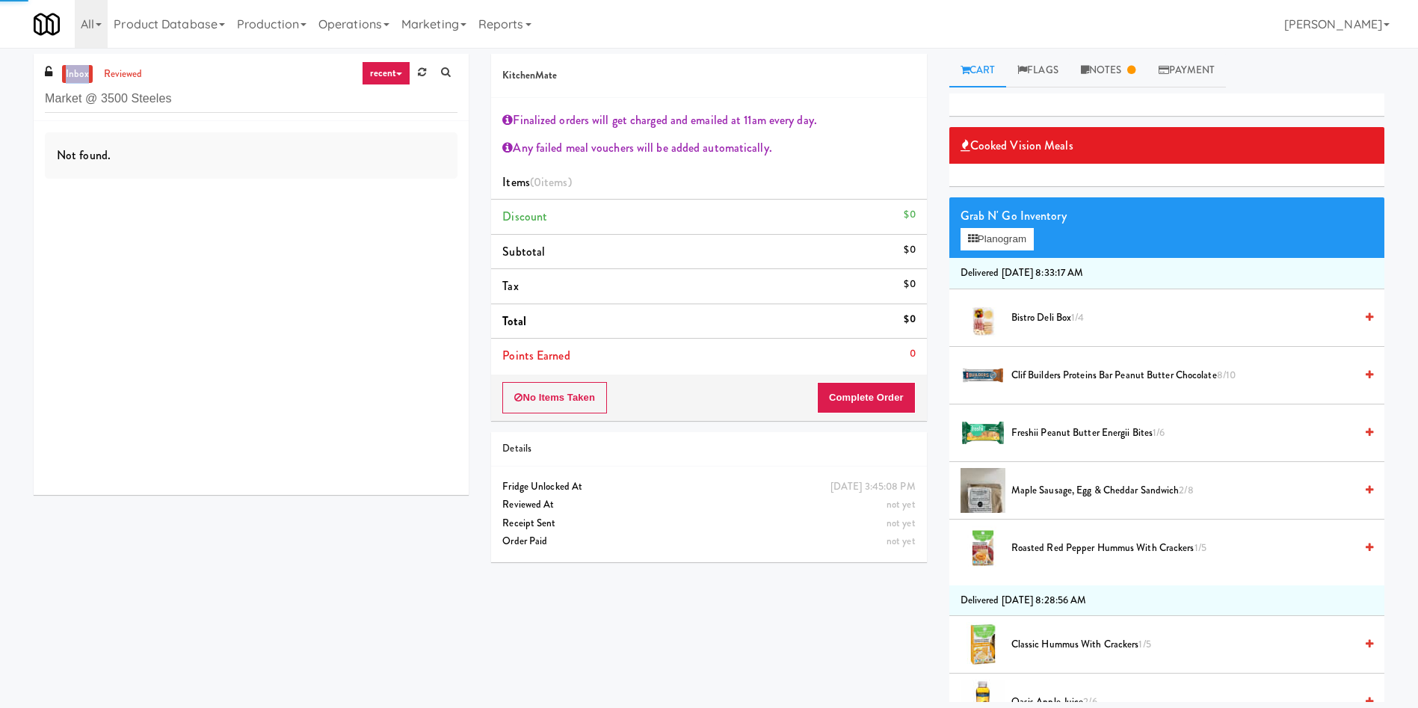
click at [85, 75] on link "inbox" at bounding box center [77, 74] width 31 height 19
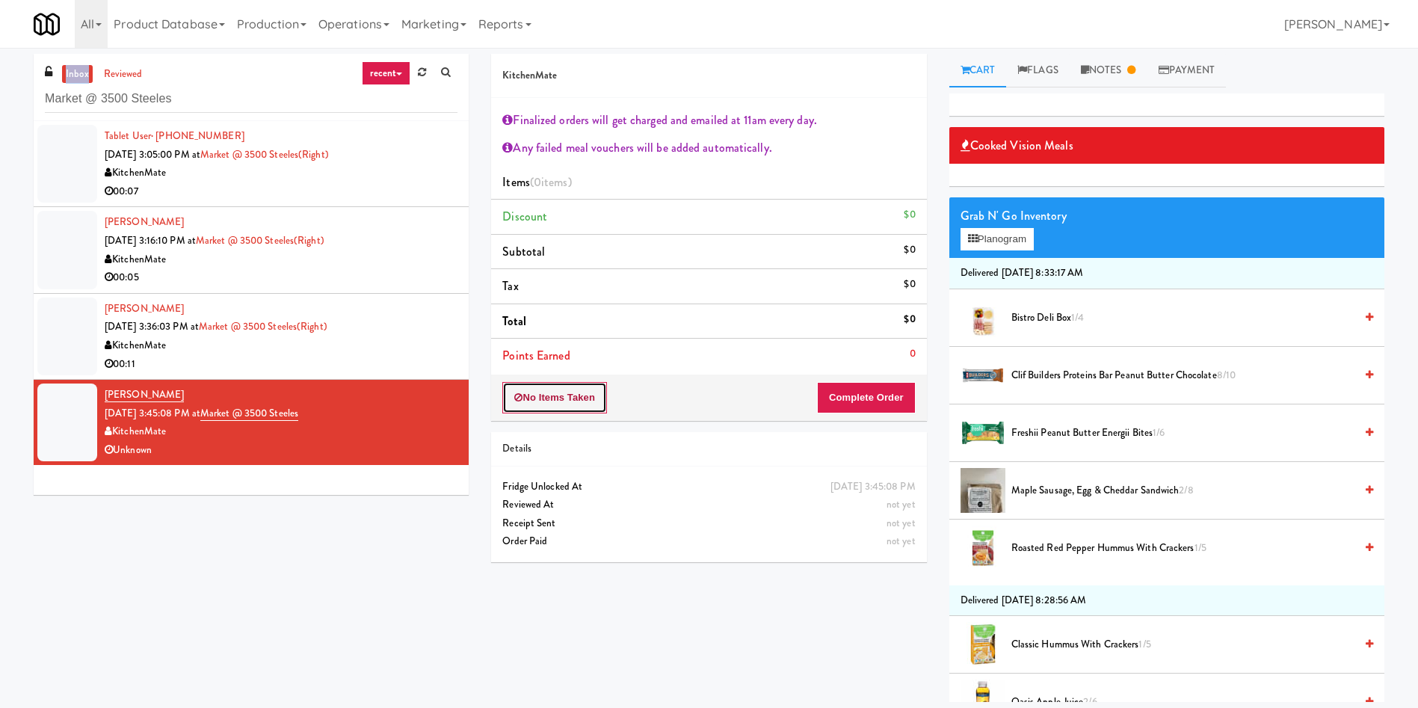
click at [522, 401] on icon at bounding box center [518, 397] width 8 height 10
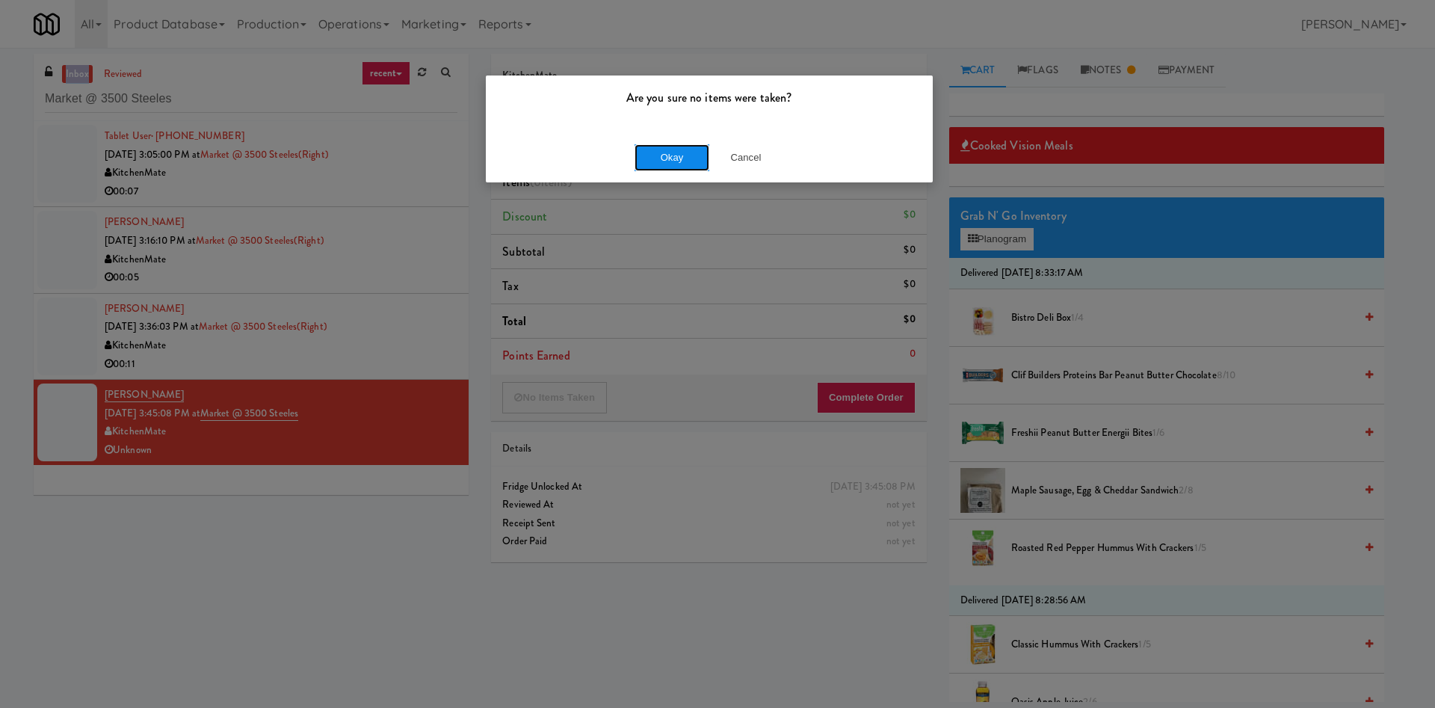
click at [675, 154] on button "Okay" at bounding box center [672, 157] width 75 height 27
